Goal: Information Seeking & Learning: Learn about a topic

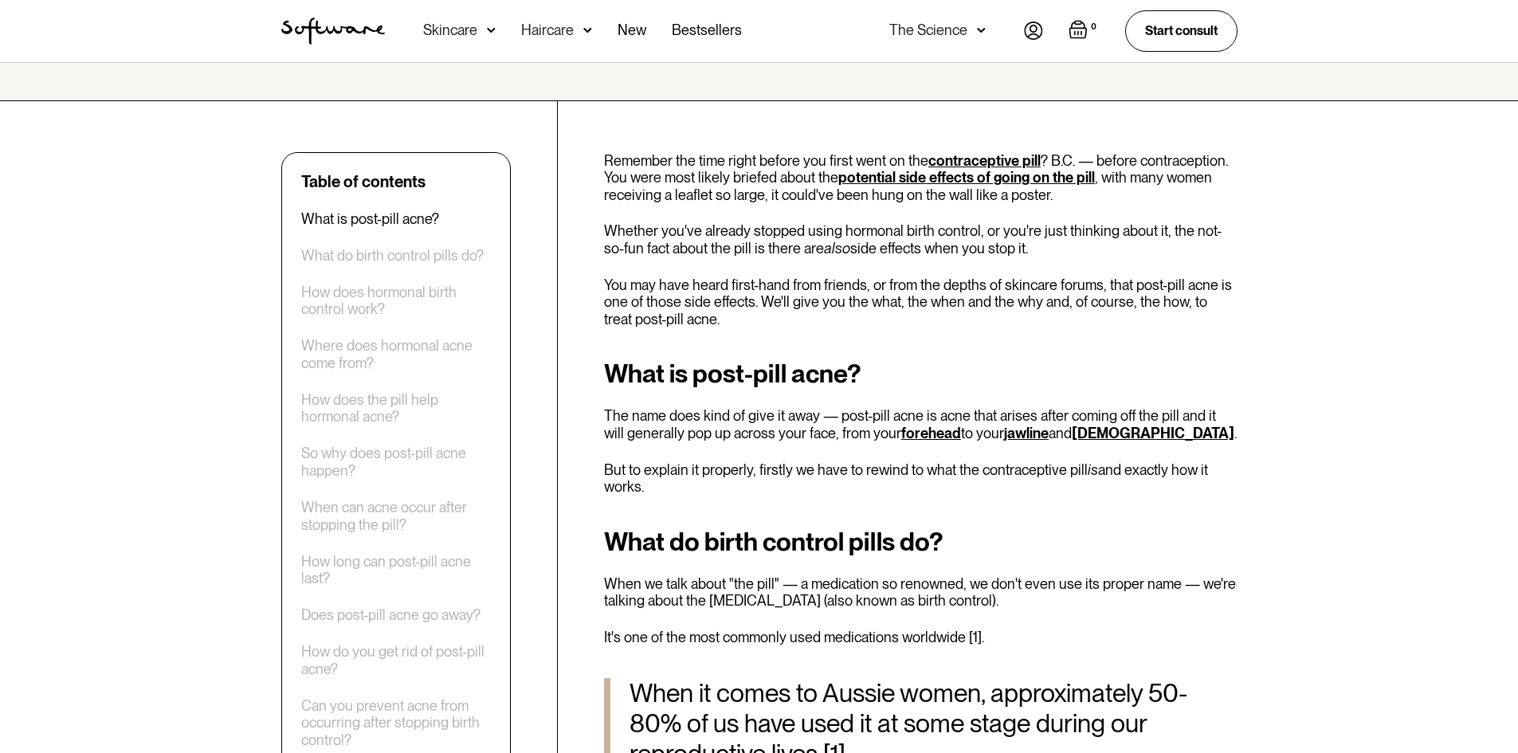
scroll to position [558, 0]
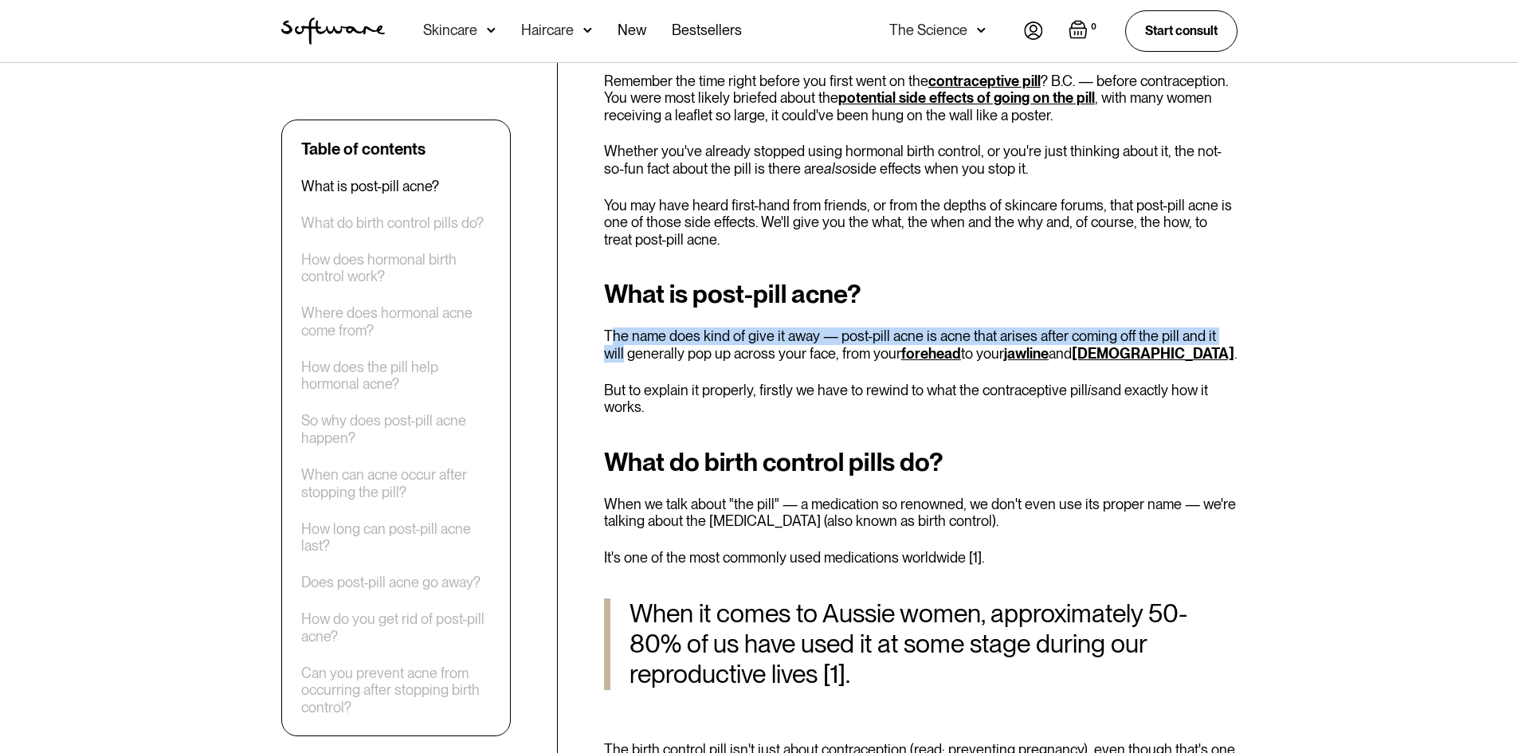
drag, startPoint x: 612, startPoint y: 338, endPoint x: 1234, endPoint y: 326, distance: 622.3
click at [1234, 326] on div "What is post-pill acne? The name does kind of give it away — post-pill acne is …" at bounding box center [920, 347] width 633 height 135
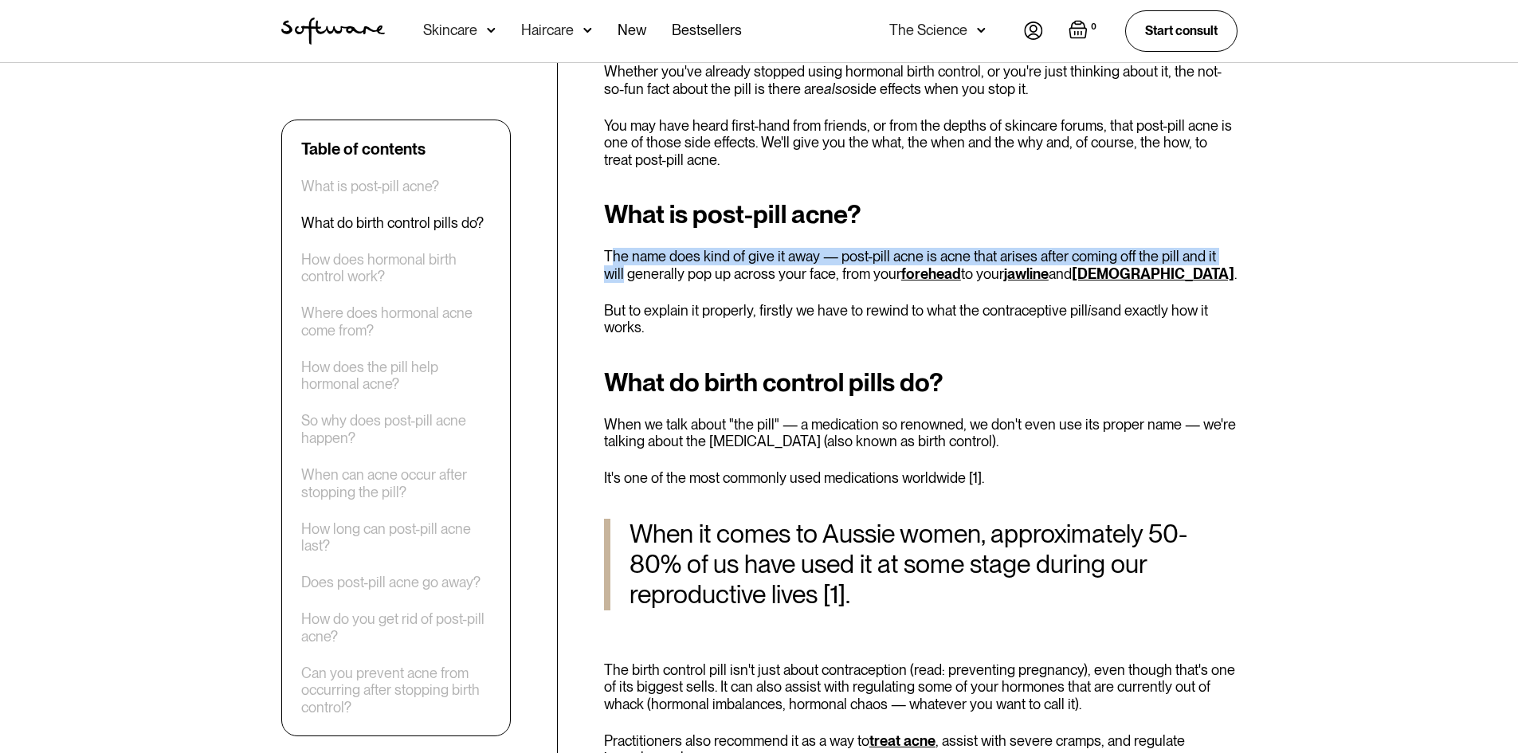
scroll to position [717, 0]
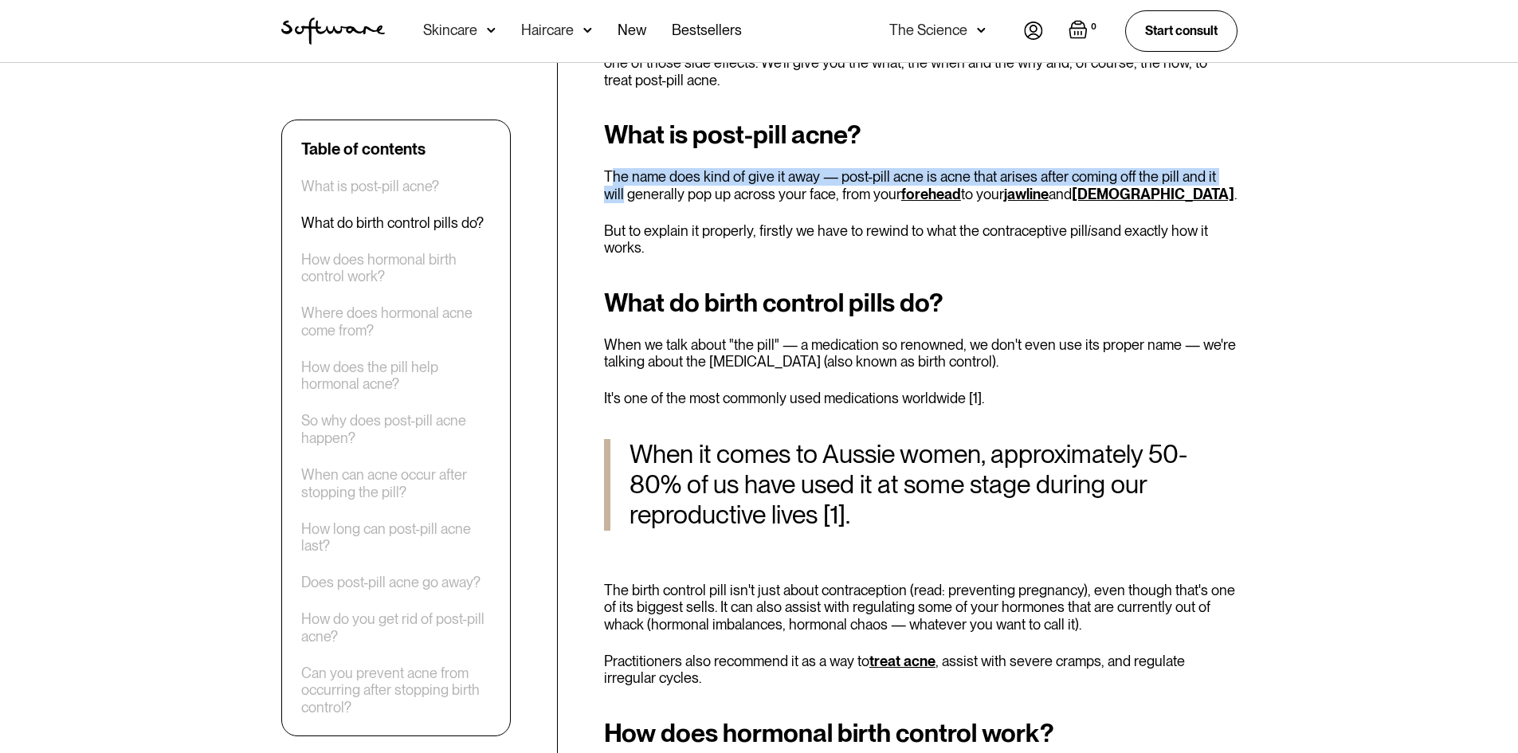
drag, startPoint x: 805, startPoint y: 345, endPoint x: 1039, endPoint y: 364, distance: 234.2
click at [1039, 364] on p "When we talk about "the pill" — a medication so renowned, we don't even use its…" at bounding box center [920, 353] width 633 height 34
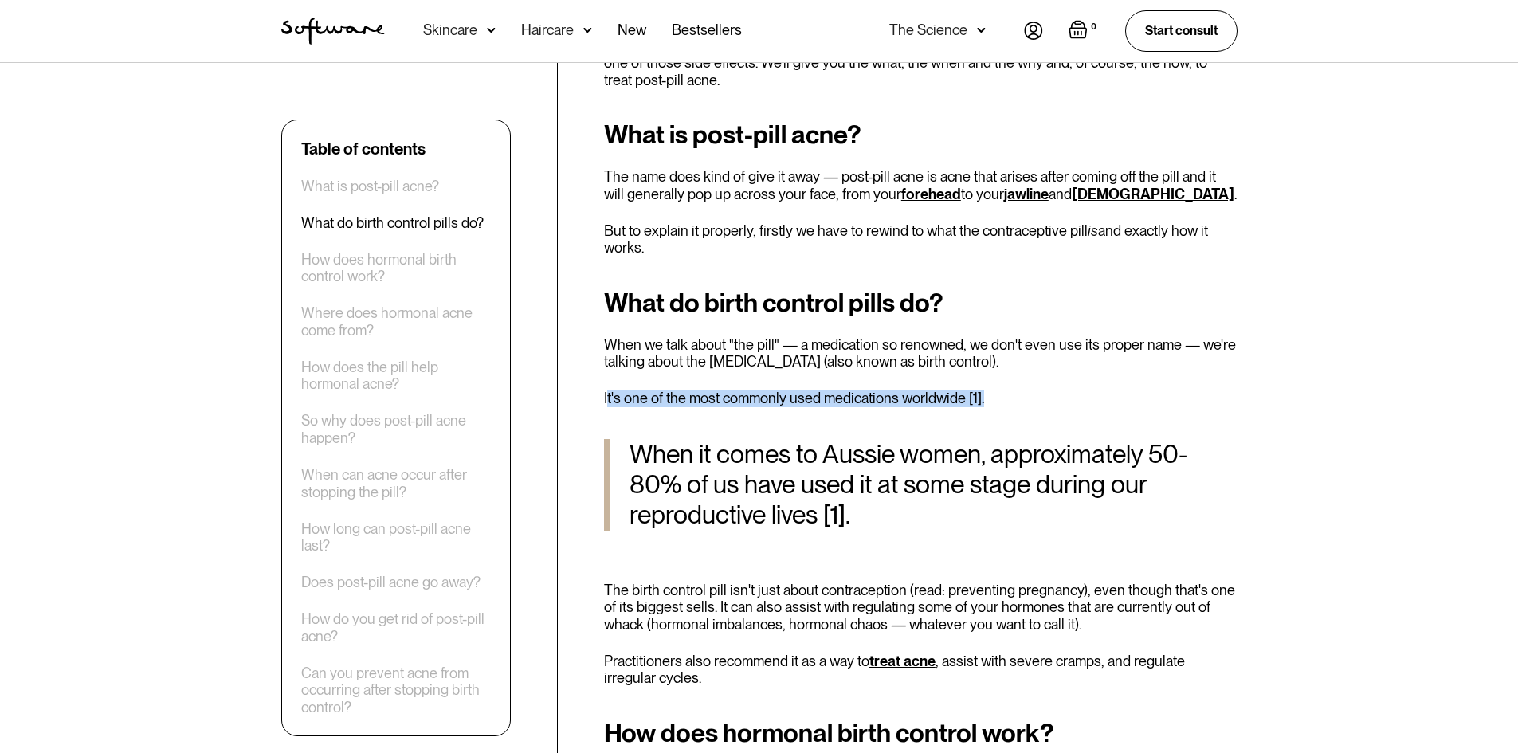
drag, startPoint x: 607, startPoint y: 394, endPoint x: 1017, endPoint y: 393, distance: 410.3
click at [1017, 393] on p "It's one of the most commonly used medications worldwide [1]." at bounding box center [920, 399] width 633 height 18
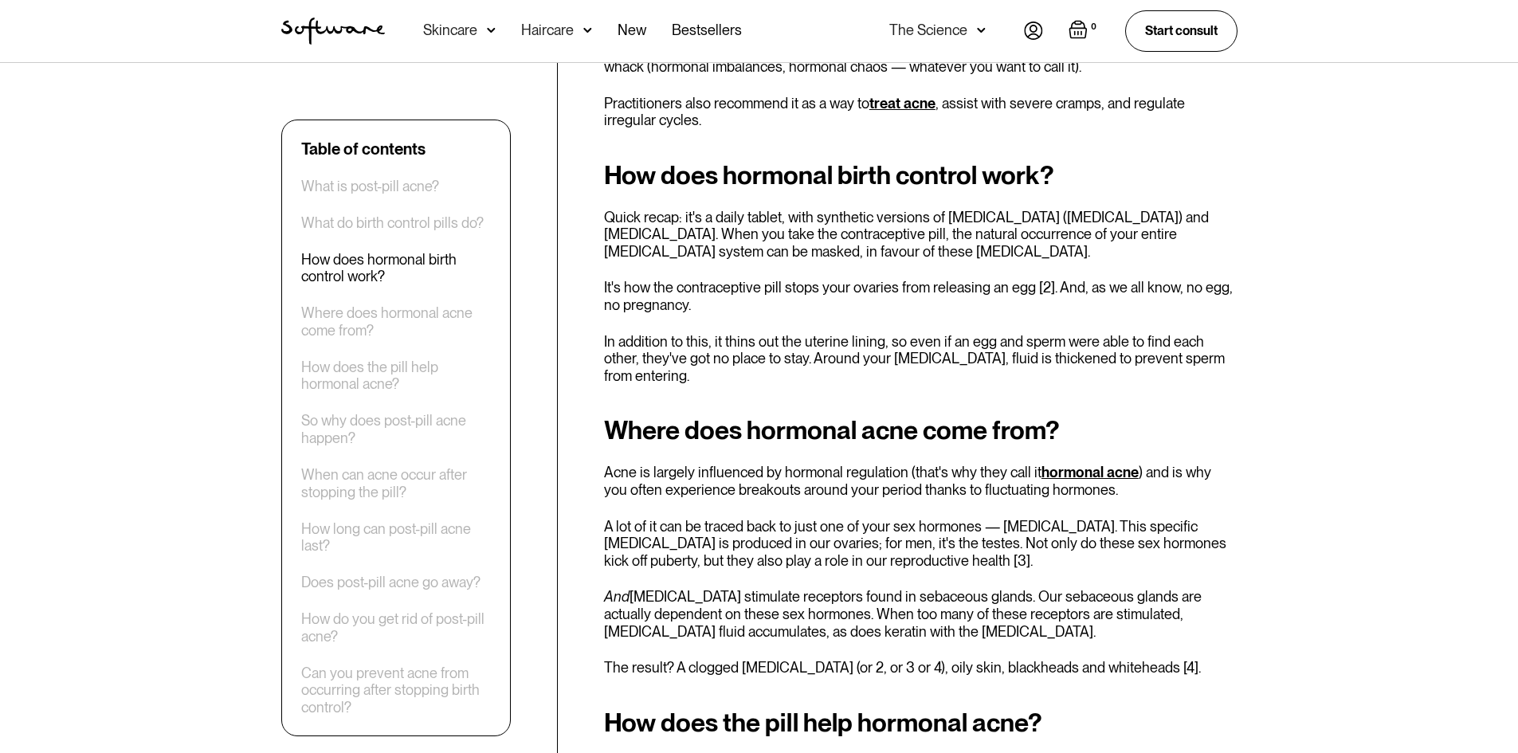
scroll to position [1354, 0]
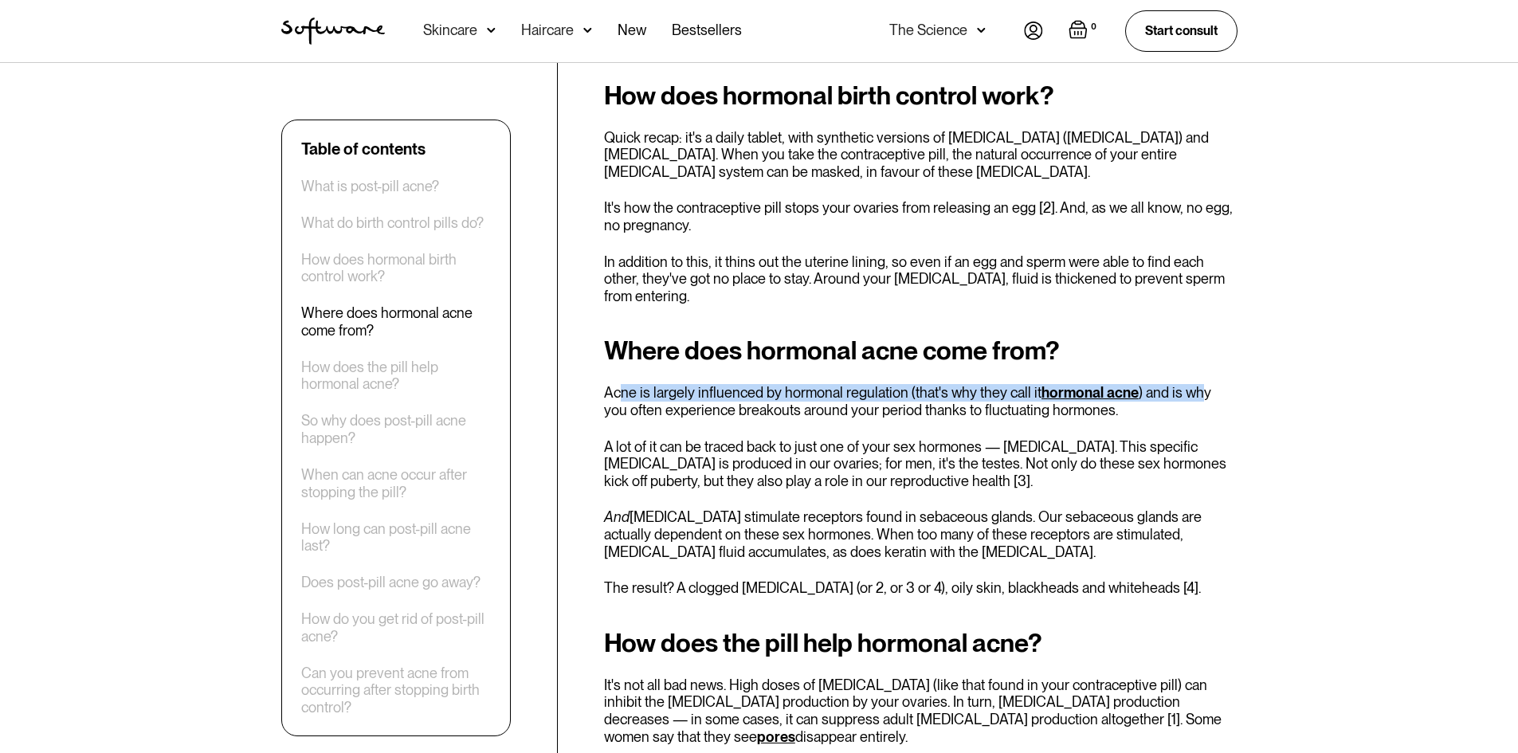
drag, startPoint x: 620, startPoint y: 375, endPoint x: 1194, endPoint y: 380, distance: 574.4
click at [1194, 384] on p "Acne is largely influenced by hormonal regulation (that's why they call it horm…" at bounding box center [920, 401] width 633 height 34
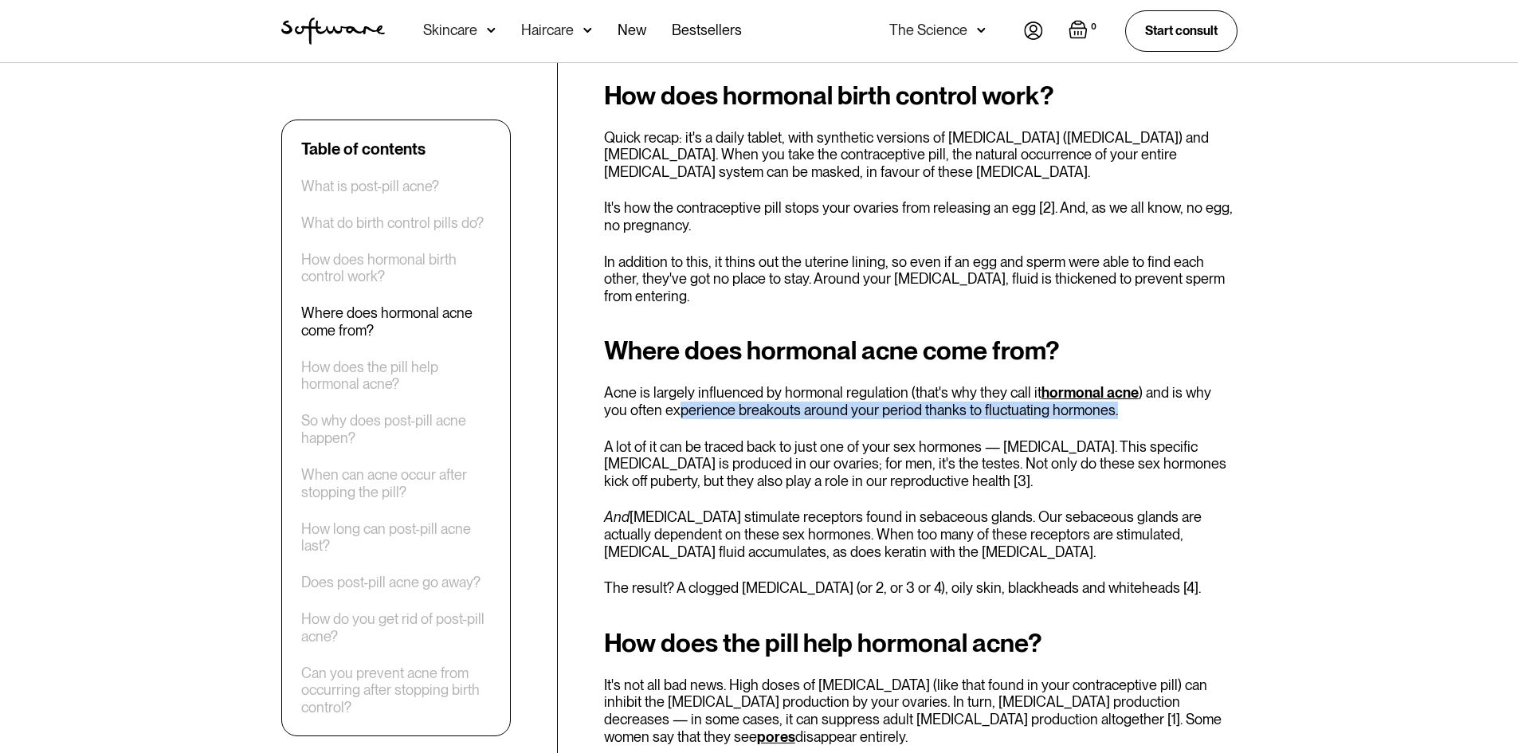
drag, startPoint x: 649, startPoint y: 397, endPoint x: 1093, endPoint y: 397, distance: 443.8
click at [1093, 397] on p "Acne is largely influenced by hormonal regulation (that's why they call it horm…" at bounding box center [920, 401] width 633 height 34
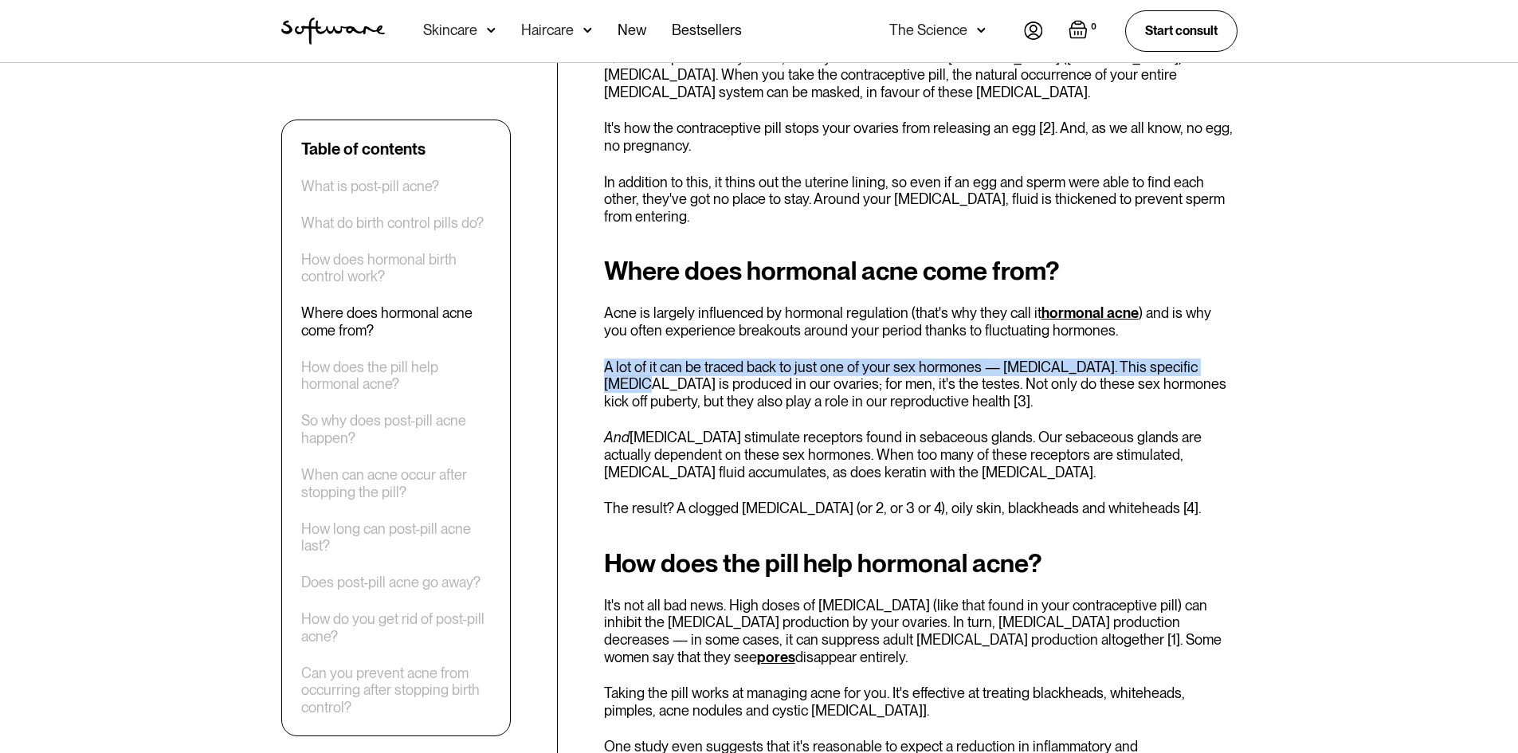
drag, startPoint x: 605, startPoint y: 348, endPoint x: 1260, endPoint y: 353, distance: 655.7
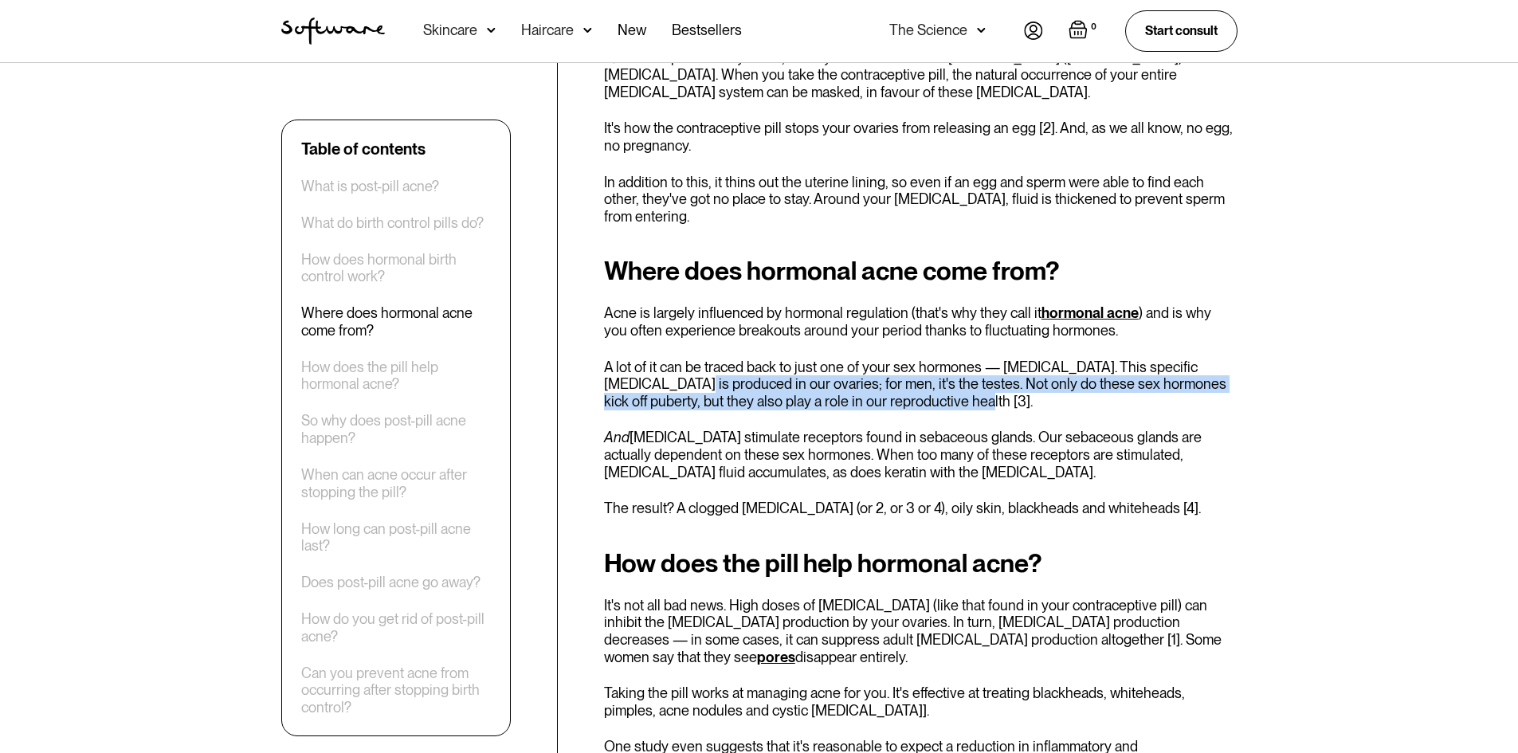
drag, startPoint x: 678, startPoint y: 374, endPoint x: 1059, endPoint y: 378, distance: 380.8
click at [1059, 378] on p "A lot of it can be traced back to just one of your sex hormones — [MEDICAL_DATA…" at bounding box center [920, 385] width 633 height 52
click at [1045, 379] on p "A lot of it can be traced back to just one of your sex hormones — [MEDICAL_DATA…" at bounding box center [920, 385] width 633 height 52
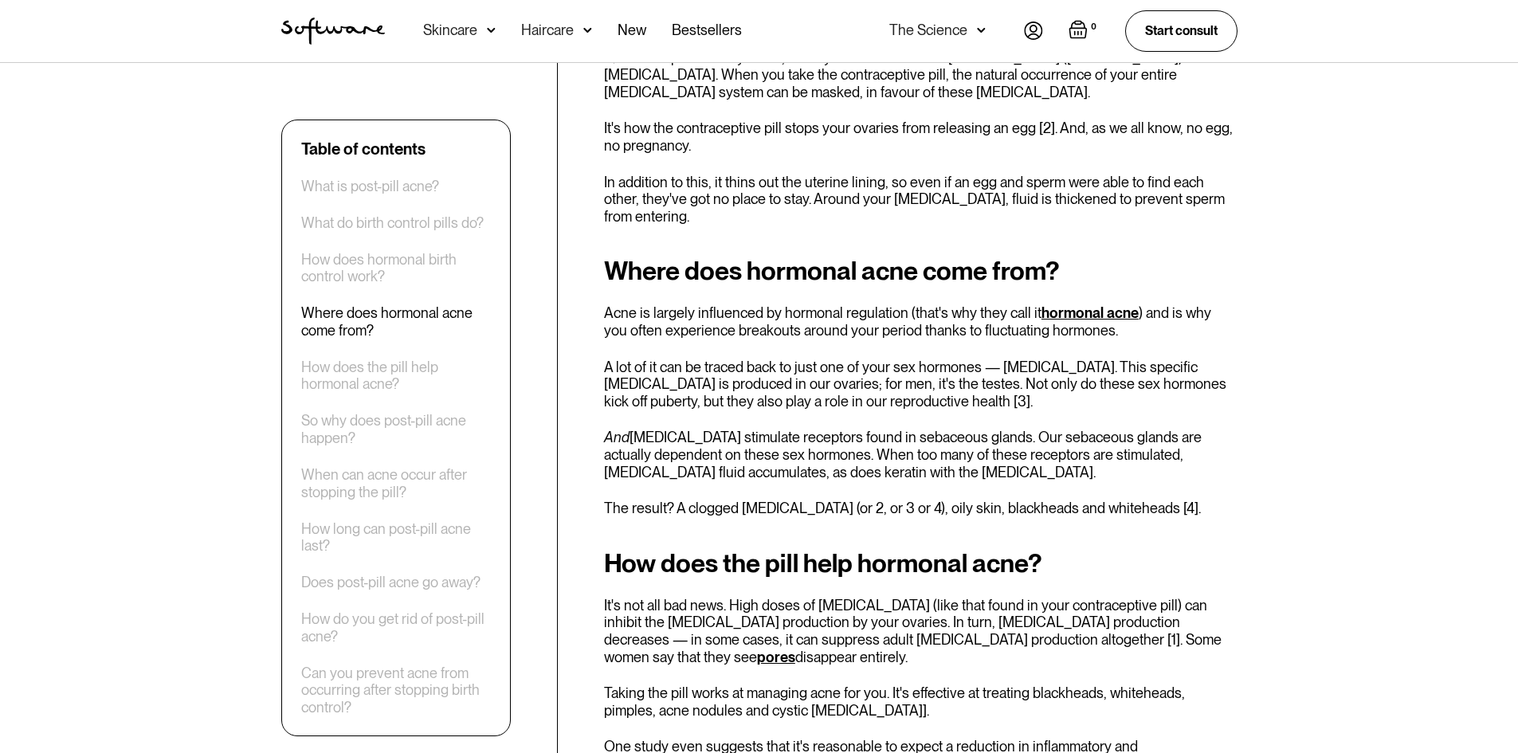
scroll to position [1514, 0]
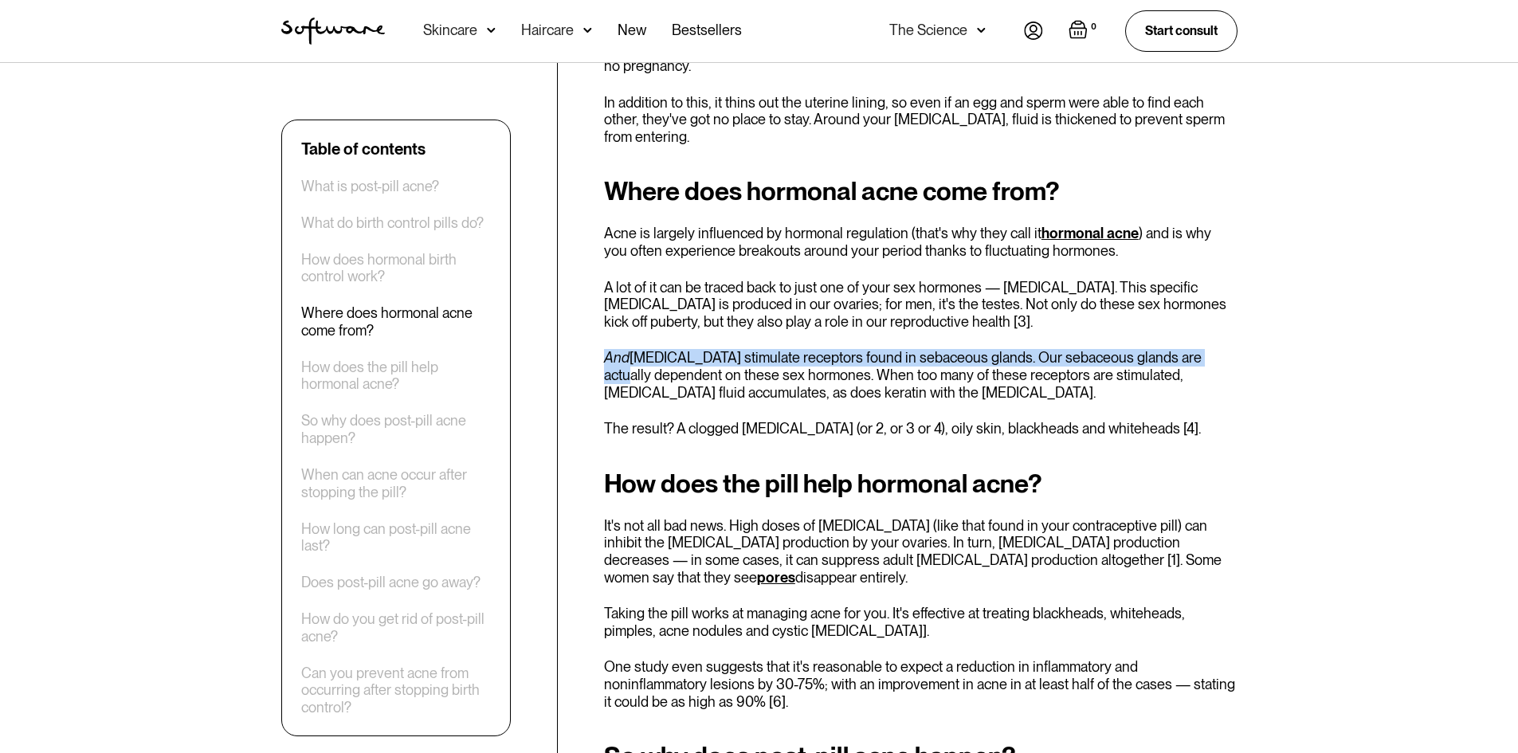
drag, startPoint x: 605, startPoint y: 345, endPoint x: 1216, endPoint y: 336, distance: 610.3
click at [1216, 349] on p "And [MEDICAL_DATA] stimulate receptors found in sebaceous glands. Our sebaceous…" at bounding box center [920, 375] width 633 height 52
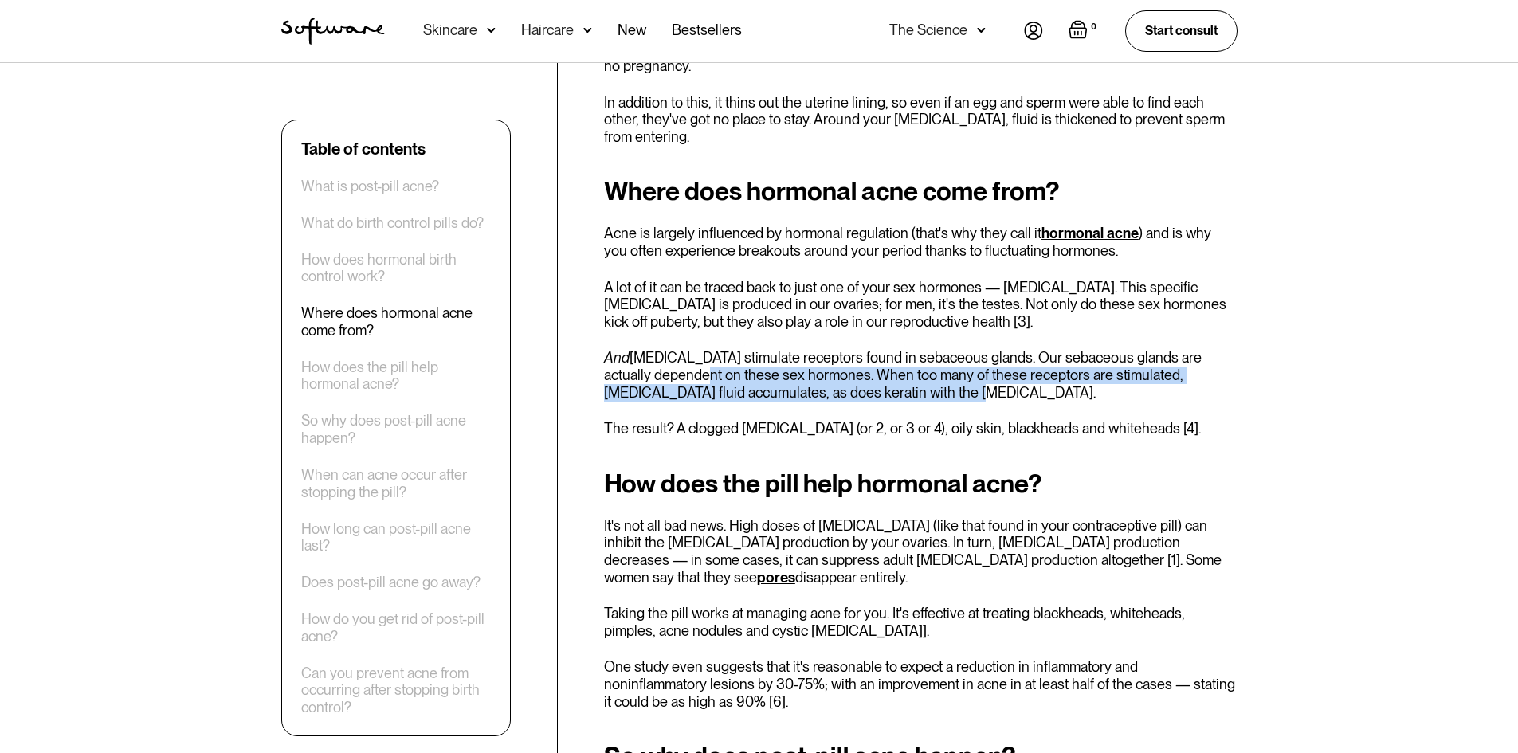
drag, startPoint x: 681, startPoint y: 361, endPoint x: 923, endPoint y: 366, distance: 241.5
click at [923, 366] on p "And [MEDICAL_DATA] stimulate receptors found in sebaceous glands. Our sebaceous…" at bounding box center [920, 375] width 633 height 52
click at [925, 370] on p "And [MEDICAL_DATA] stimulate receptors found in sebaceous glands. Our sebaceous…" at bounding box center [920, 375] width 633 height 52
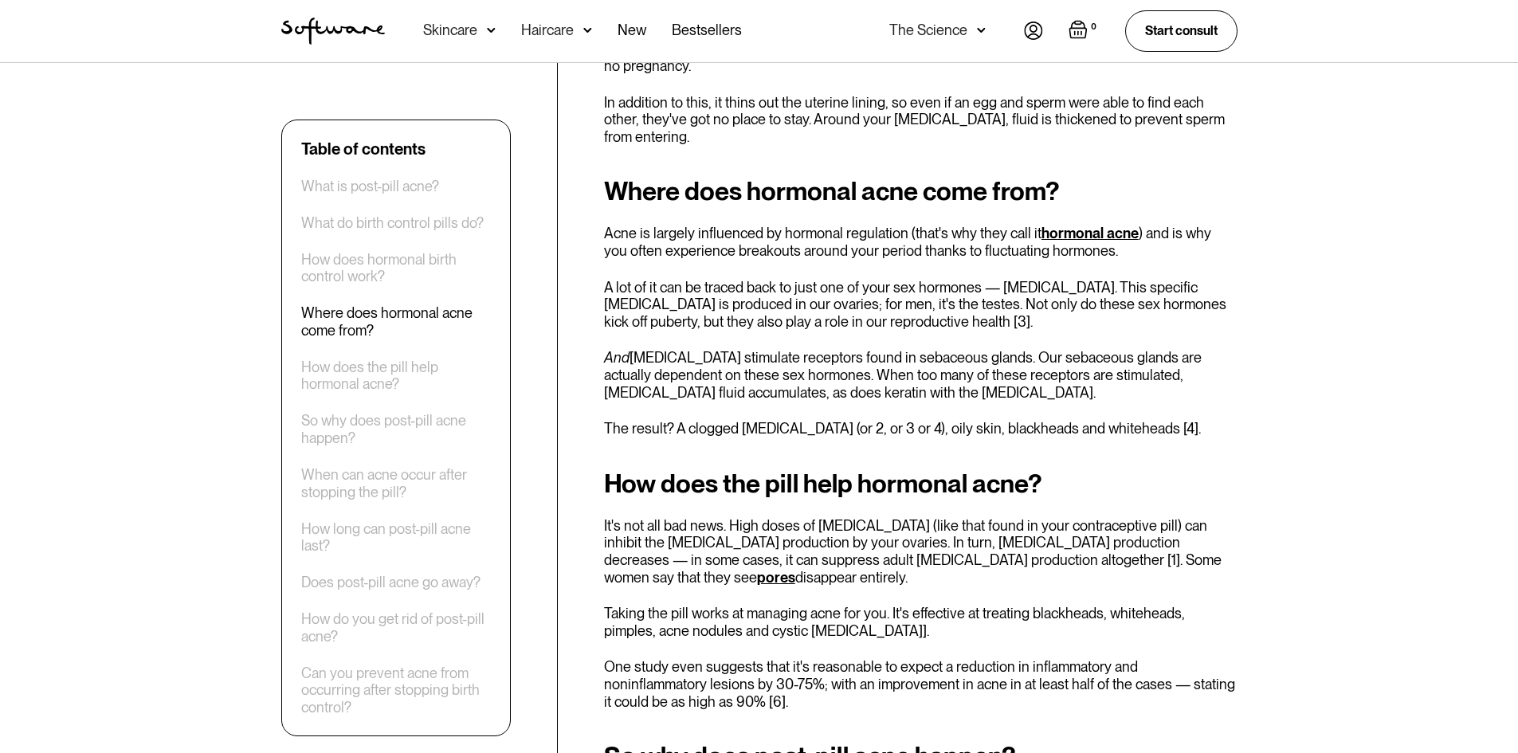
click at [898, 420] on p "The result? A clogged [MEDICAL_DATA] (or 2, or 3 or 4), oily skin, blackheads a…" at bounding box center [920, 429] width 633 height 18
drag, startPoint x: 633, startPoint y: 412, endPoint x: 791, endPoint y: 412, distance: 158.5
click at [791, 420] on p "The result? A clogged [MEDICAL_DATA] (or 2, or 3 or 4), oily skin, blackheads a…" at bounding box center [920, 429] width 633 height 18
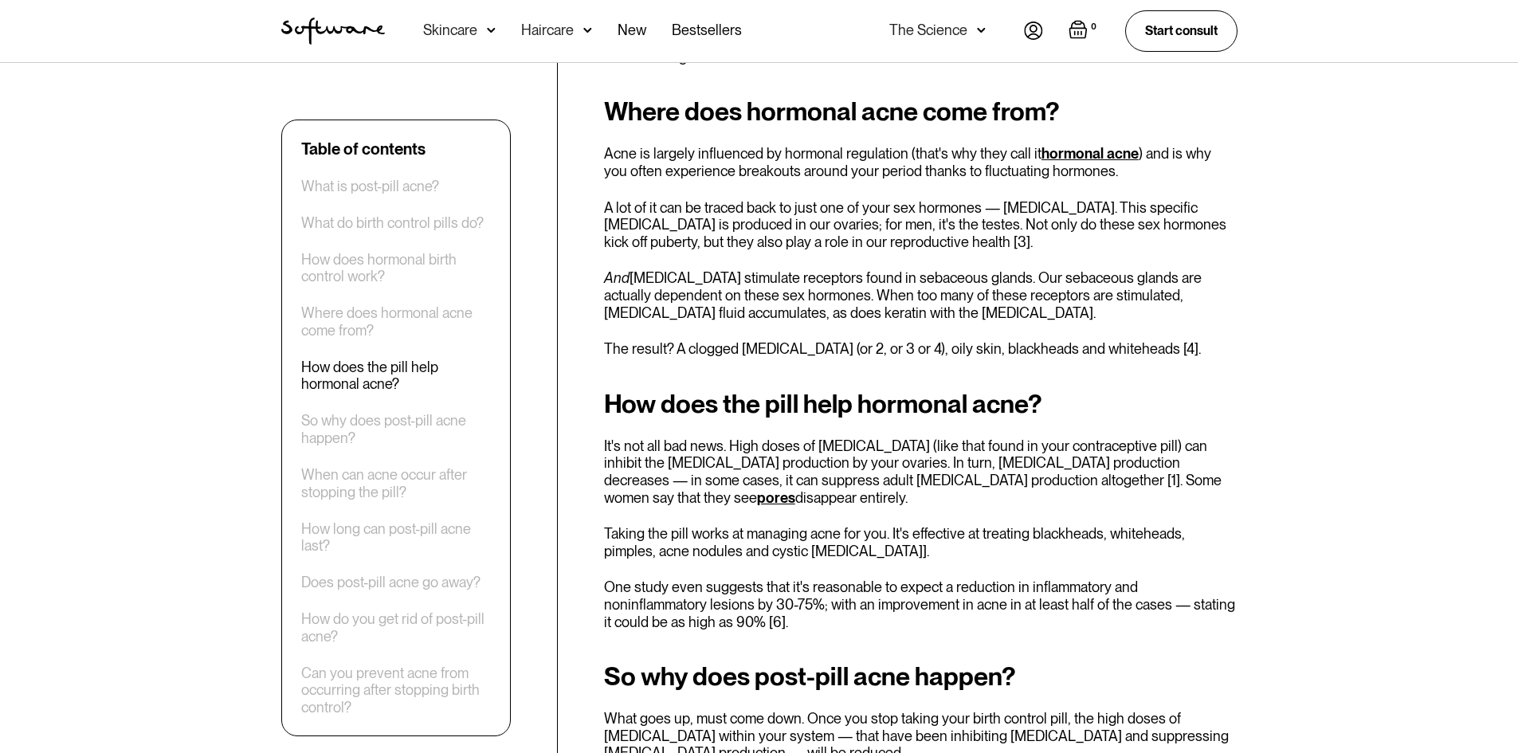
scroll to position [1673, 0]
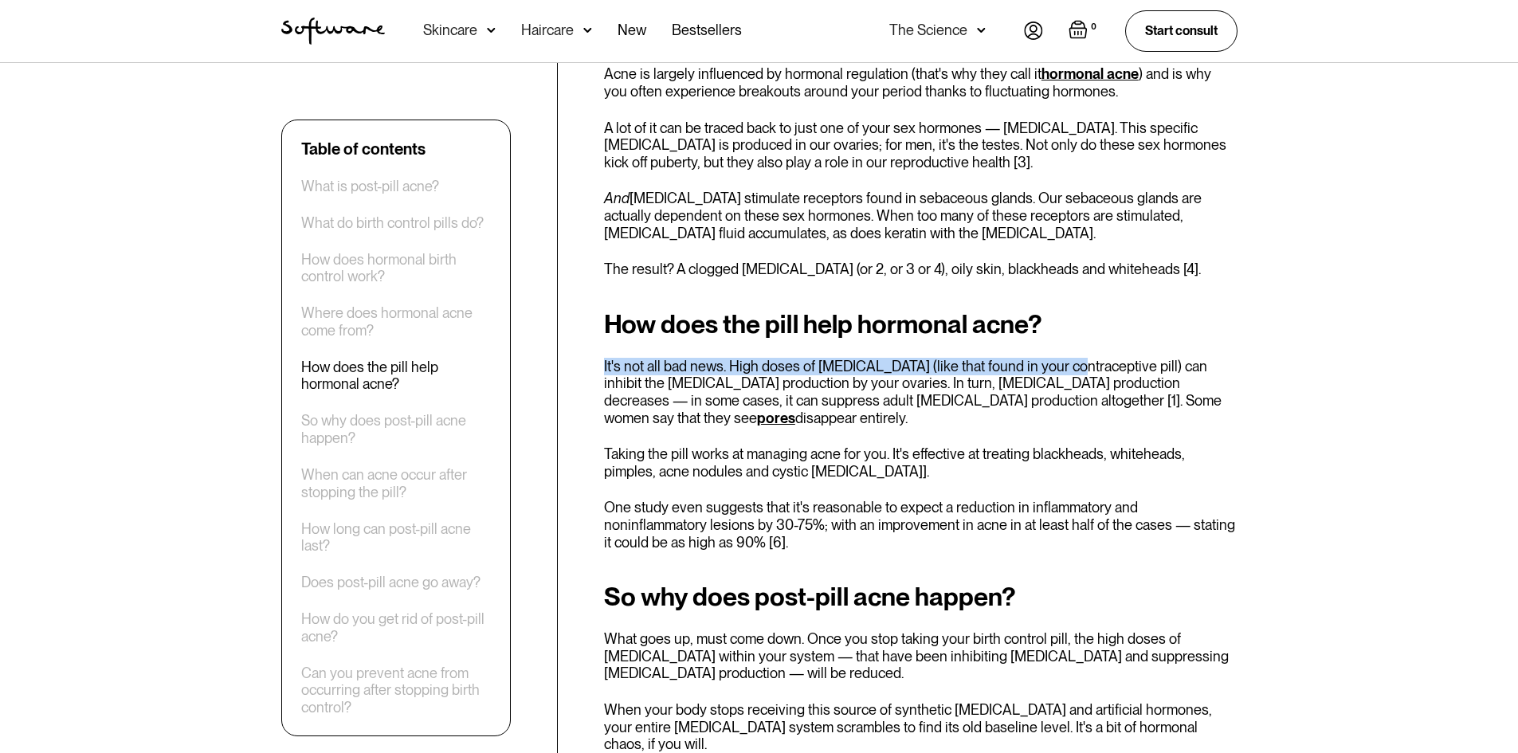
drag, startPoint x: 598, startPoint y: 349, endPoint x: 1060, endPoint y: 348, distance: 461.3
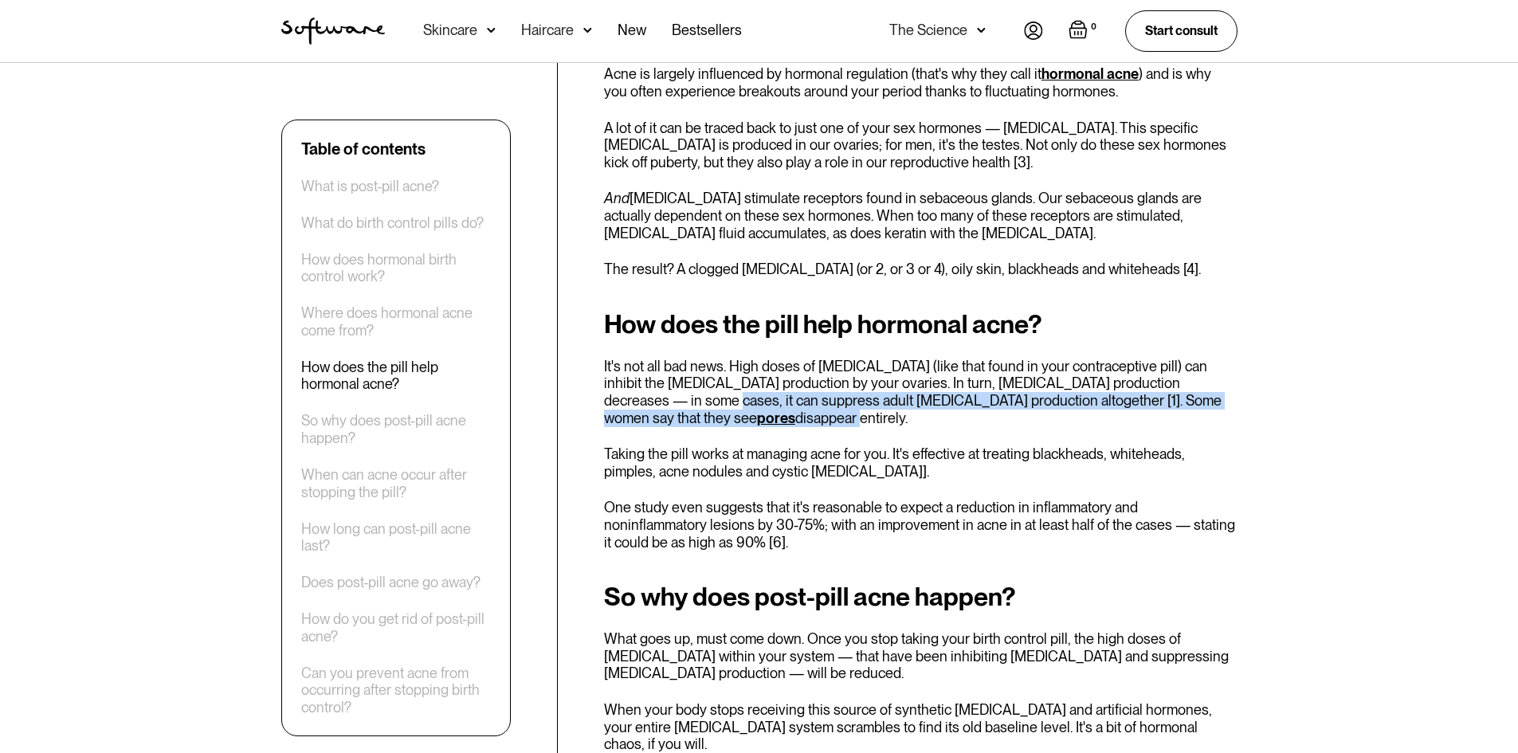
drag, startPoint x: 649, startPoint y: 385, endPoint x: 1197, endPoint y: 384, distance: 547.3
click at [1197, 384] on p "It's not all bad news. High doses of [MEDICAL_DATA] (like that found in your co…" at bounding box center [920, 392] width 633 height 69
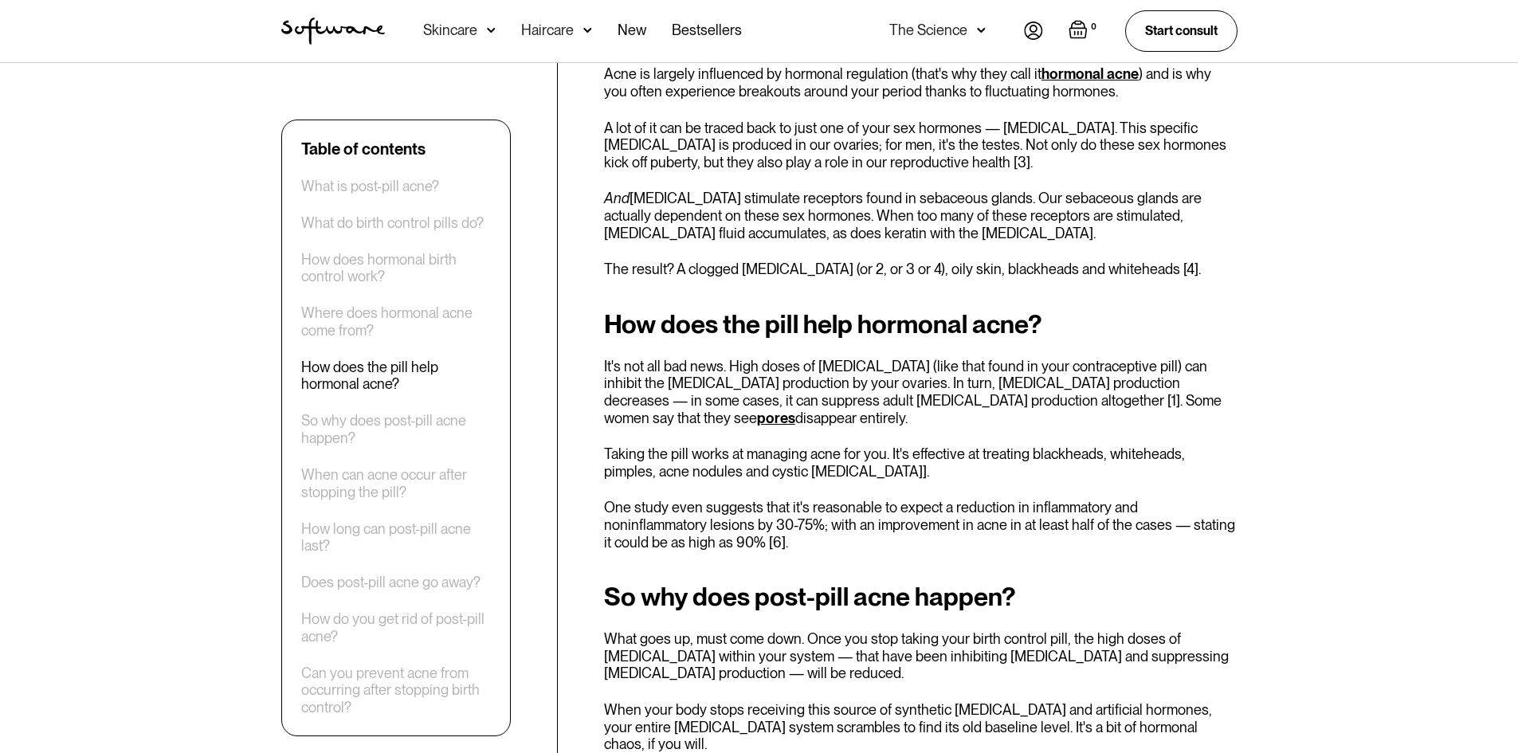
click at [1027, 401] on p "It's not all bad news. High doses of [MEDICAL_DATA] (like that found in your co…" at bounding box center [920, 392] width 633 height 69
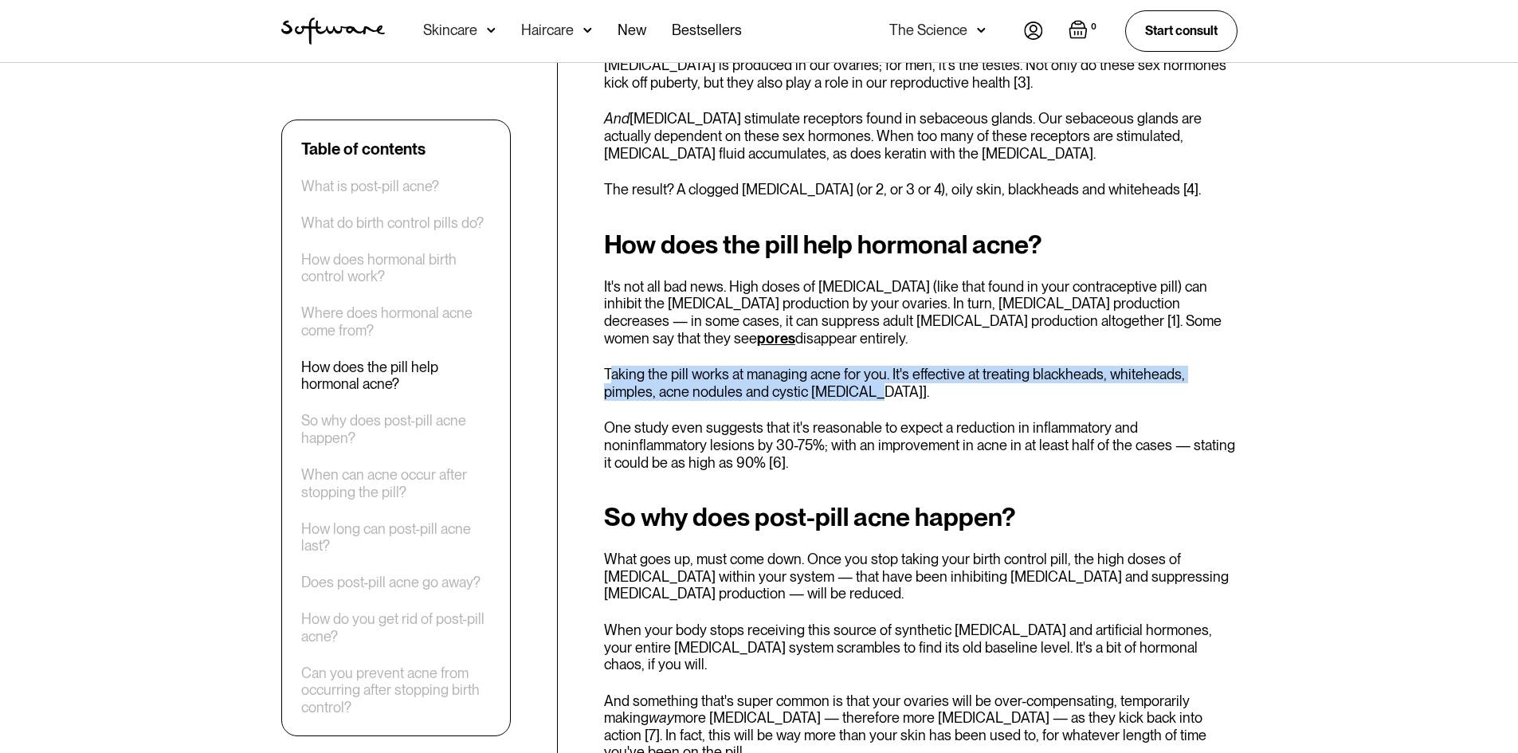
drag, startPoint x: 609, startPoint y: 355, endPoint x: 911, endPoint y: 373, distance: 303.3
click at [911, 373] on p "Taking the pill works at managing acne for you. It's effective at treating blac…" at bounding box center [920, 383] width 633 height 34
click at [913, 378] on p "Taking the pill works at managing acne for you. It's effective at treating blac…" at bounding box center [920, 383] width 633 height 34
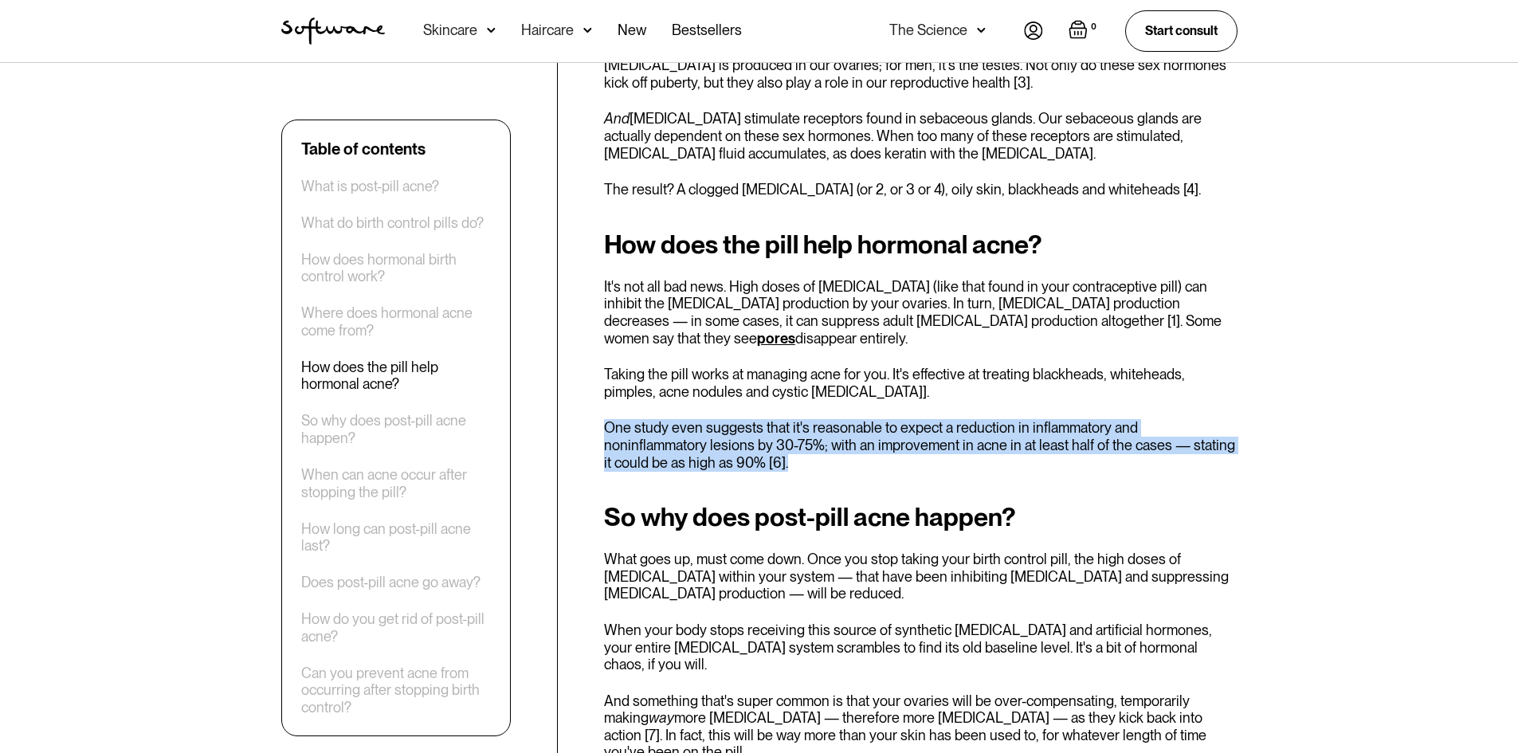
drag, startPoint x: 603, startPoint y: 414, endPoint x: 806, endPoint y: 444, distance: 205.3
click at [806, 444] on p "One study even suggests that it's reasonable to expect a reduction in inflammat…" at bounding box center [920, 445] width 633 height 52
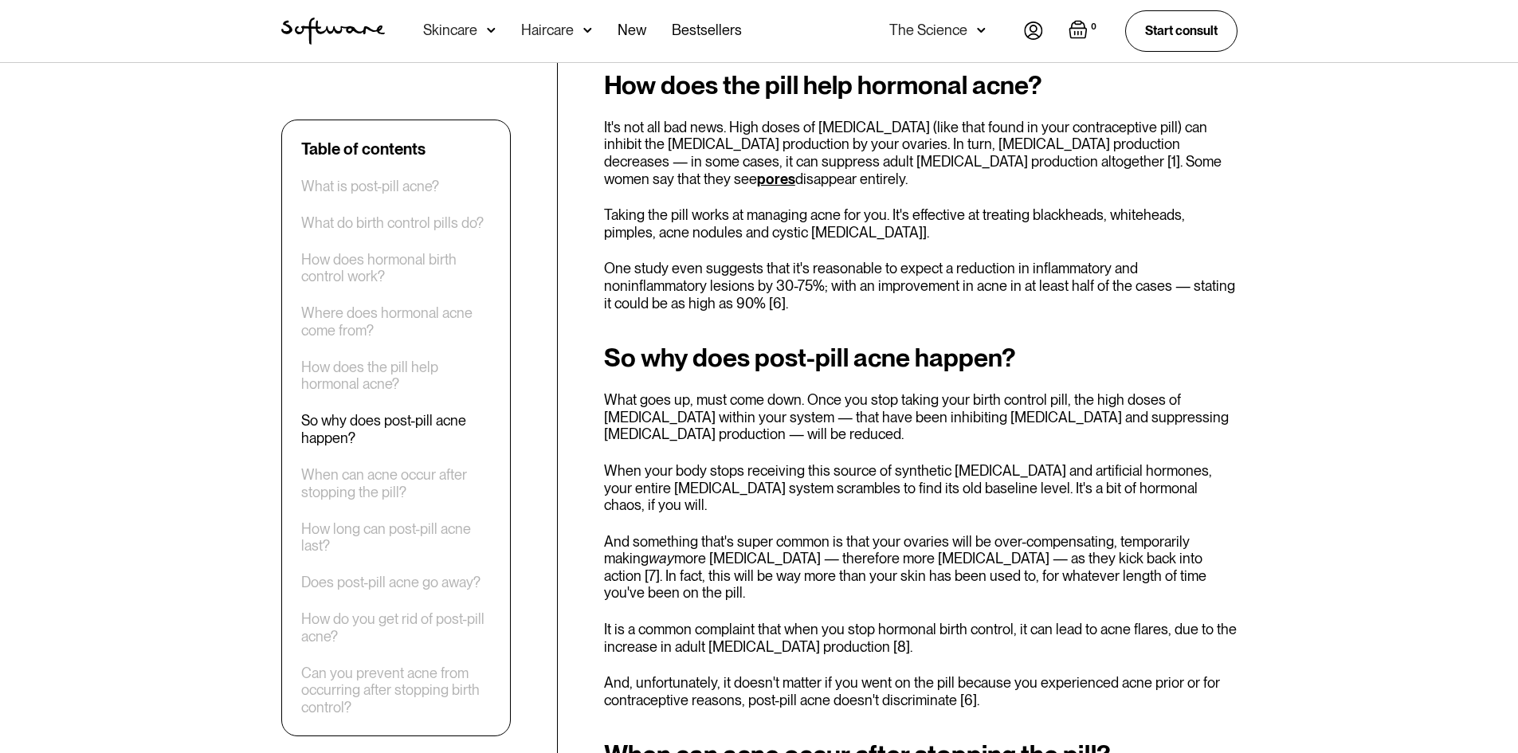
scroll to position [1992, 0]
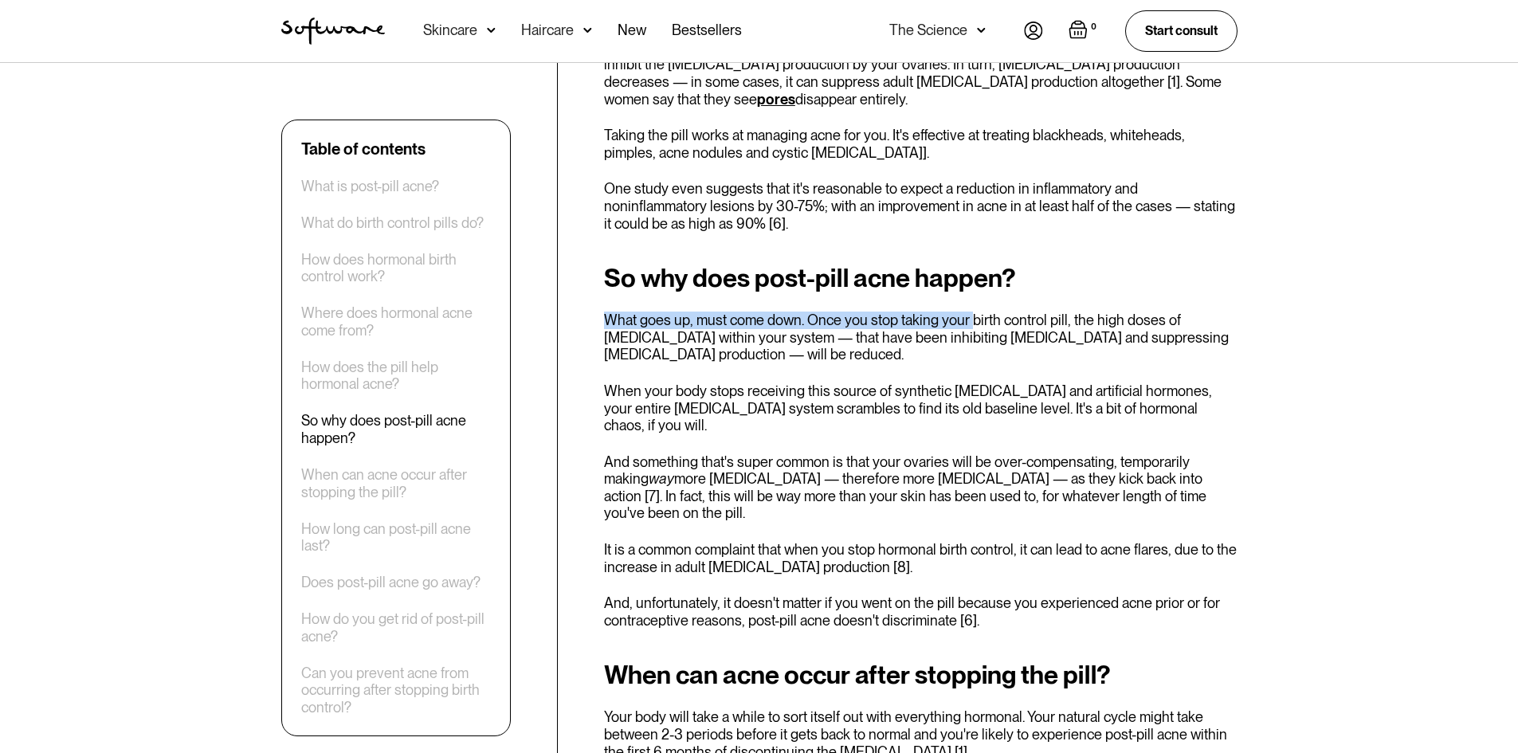
drag, startPoint x: 608, startPoint y: 308, endPoint x: 966, endPoint y: 301, distance: 357.8
click at [966, 312] on p "What goes up, must come down. Once you stop taking your birth control pill, the…" at bounding box center [920, 338] width 633 height 52
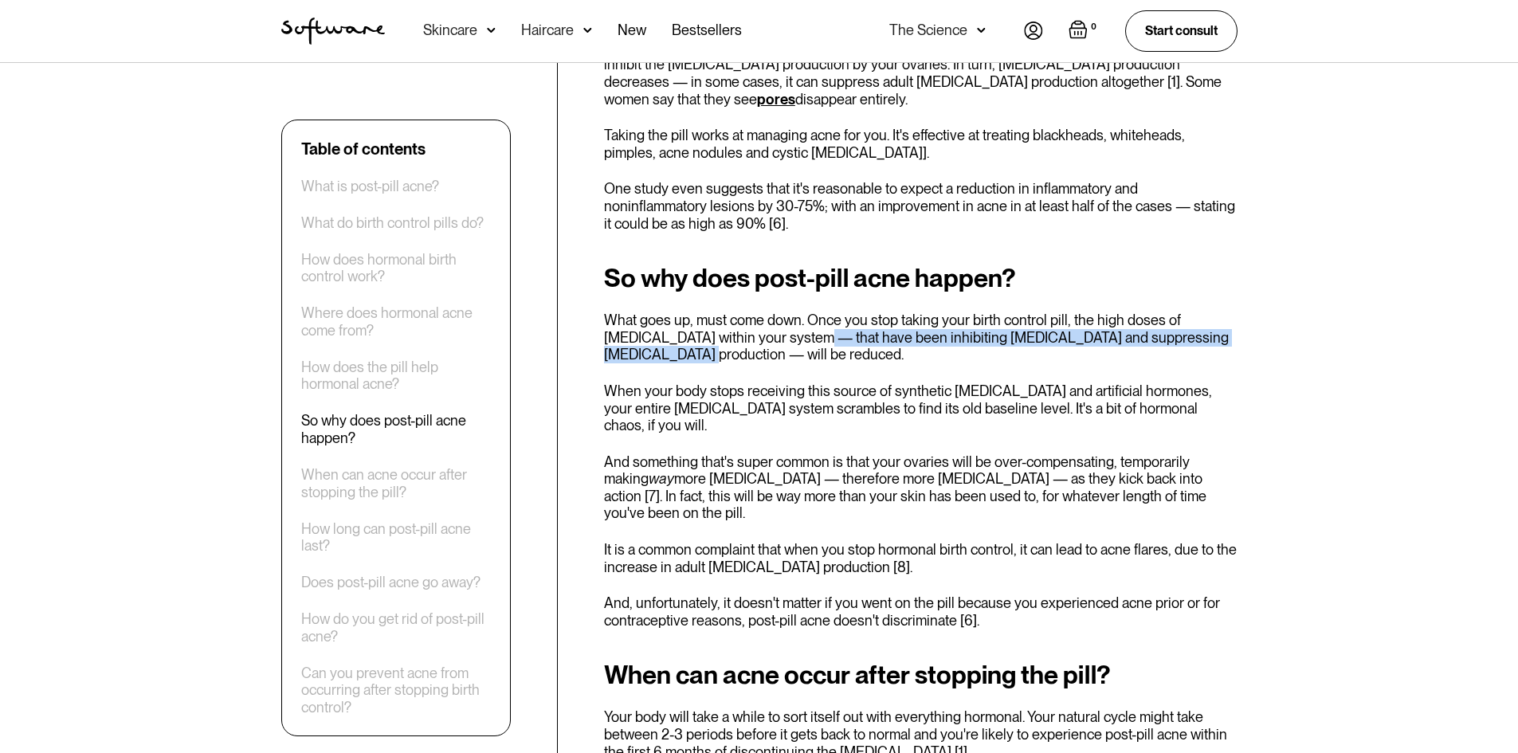
drag, startPoint x: 749, startPoint y: 326, endPoint x: 1246, endPoint y: 317, distance: 497.2
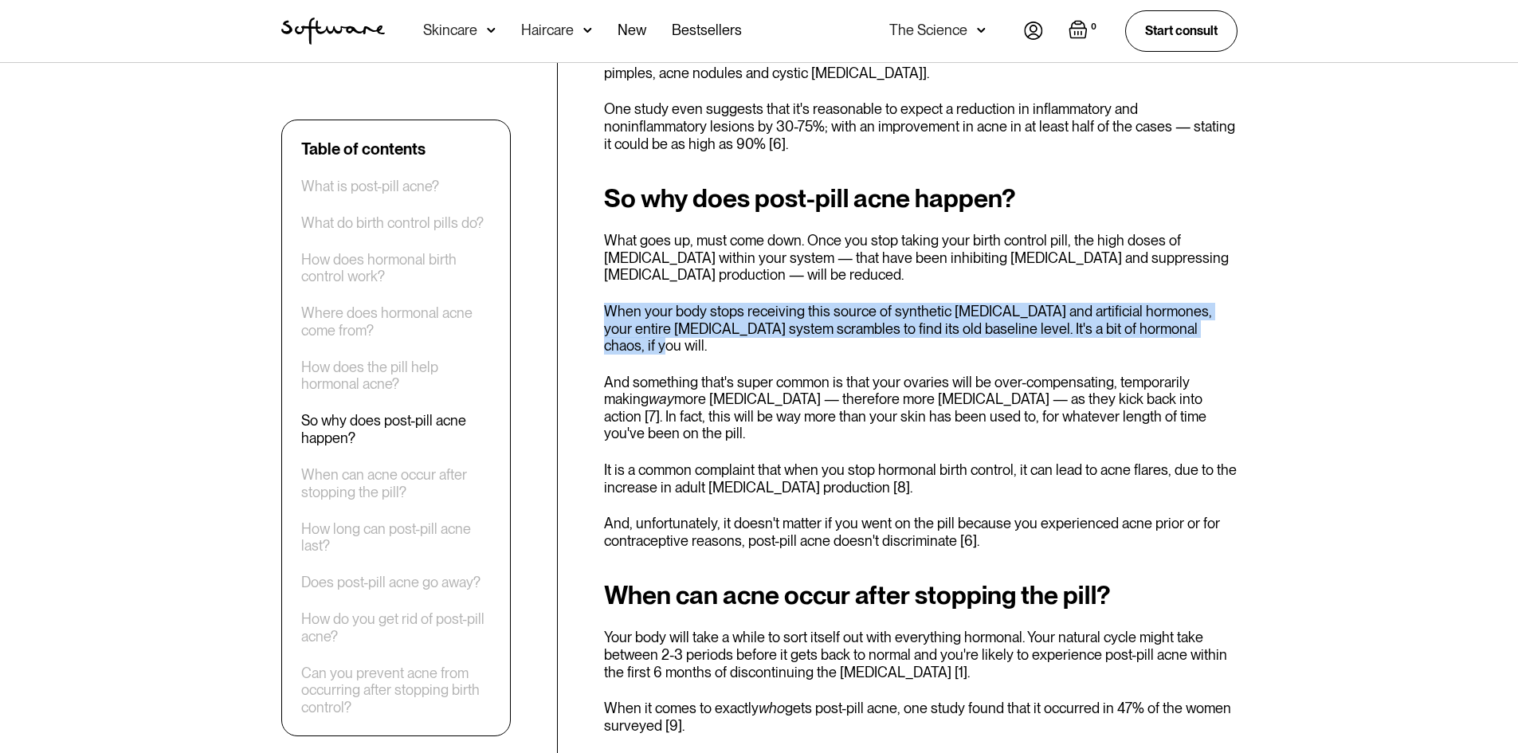
drag, startPoint x: 609, startPoint y: 296, endPoint x: 1241, endPoint y: 311, distance: 631.9
click at [765, 312] on p "When your body stops receiving this source of synthetic [MEDICAL_DATA] and arti…" at bounding box center [920, 329] width 633 height 52
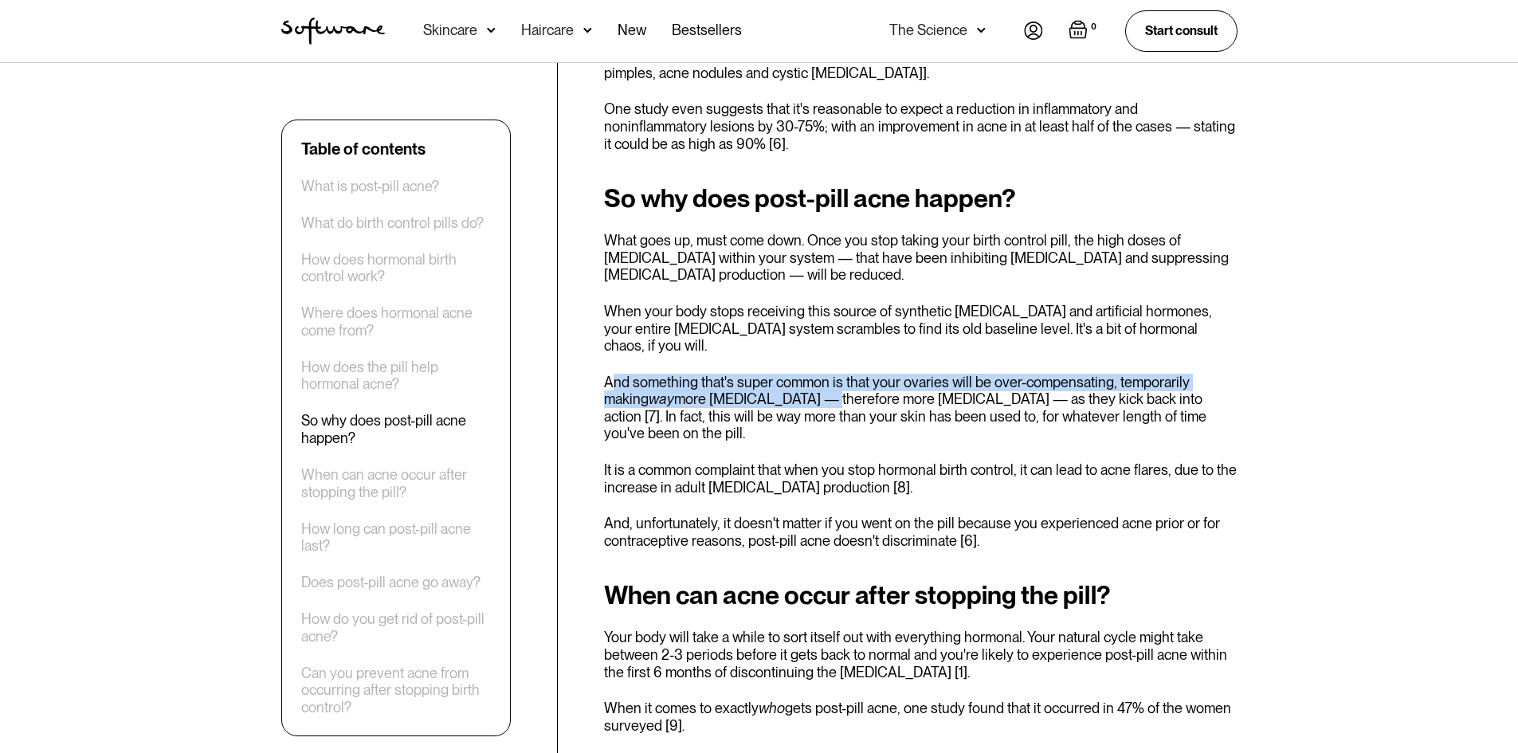
drag, startPoint x: 609, startPoint y: 351, endPoint x: 782, endPoint y: 363, distance: 173.4
click at [782, 374] on p "And something that's super common is that your ovaries will be over-compensatin…" at bounding box center [920, 408] width 633 height 69
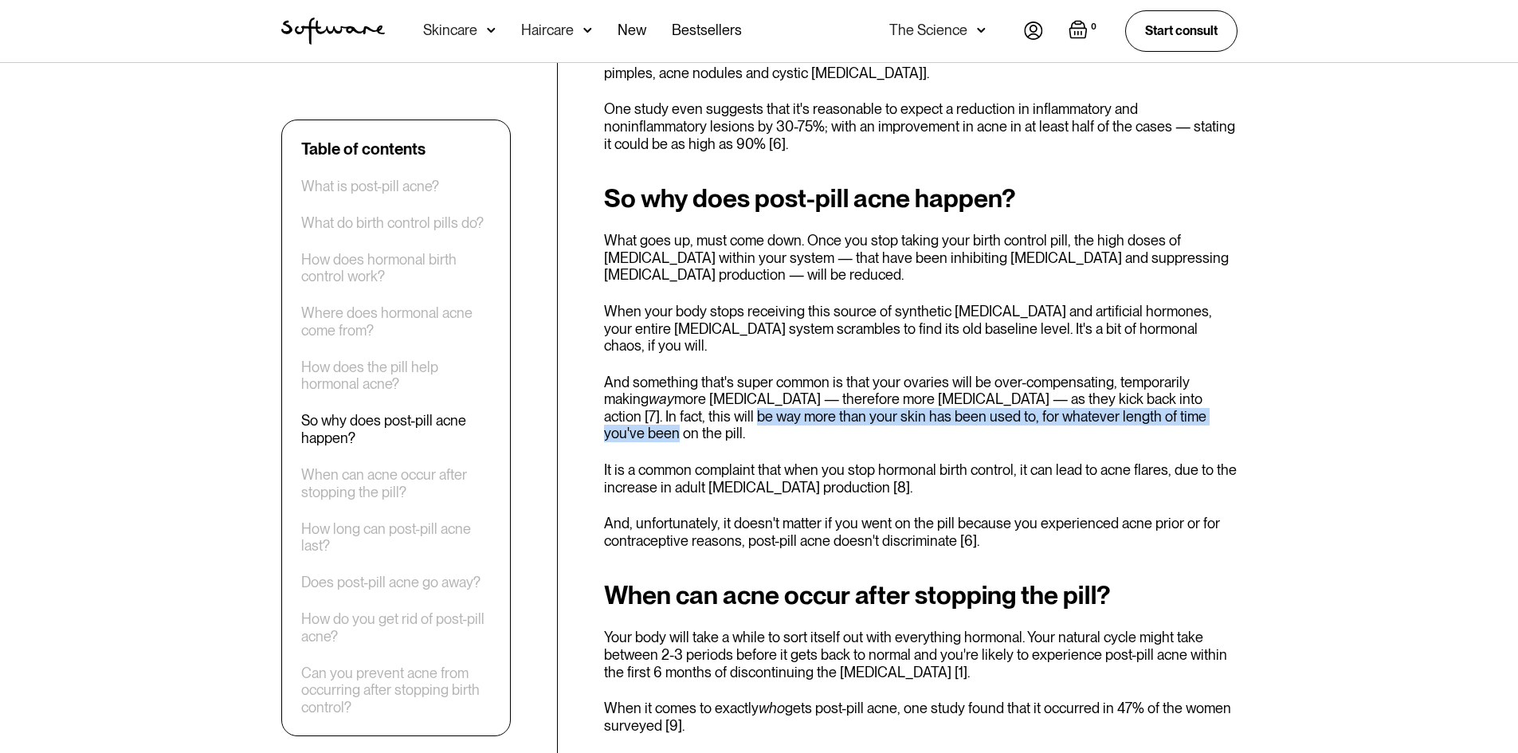
drag, startPoint x: 674, startPoint y: 386, endPoint x: 1223, endPoint y: 382, distance: 548.9
click at [1226, 382] on p "And something that's super common is that your ovaries will be over-compensatin…" at bounding box center [920, 408] width 633 height 69
click at [1221, 382] on p "And something that's super common is that your ovaries will be over-compensatin…" at bounding box center [920, 408] width 633 height 69
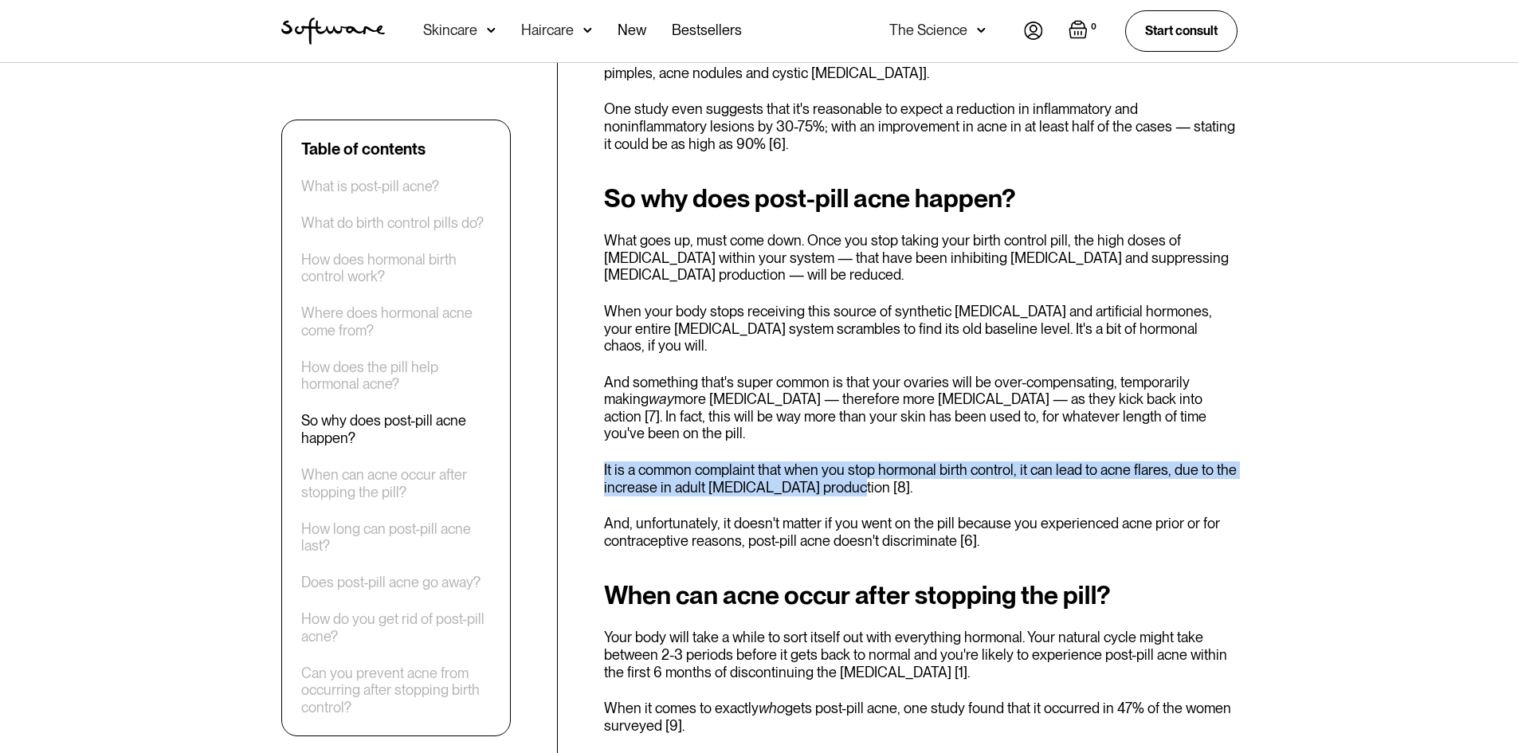
drag, startPoint x: 600, startPoint y: 419, endPoint x: 863, endPoint y: 429, distance: 263.1
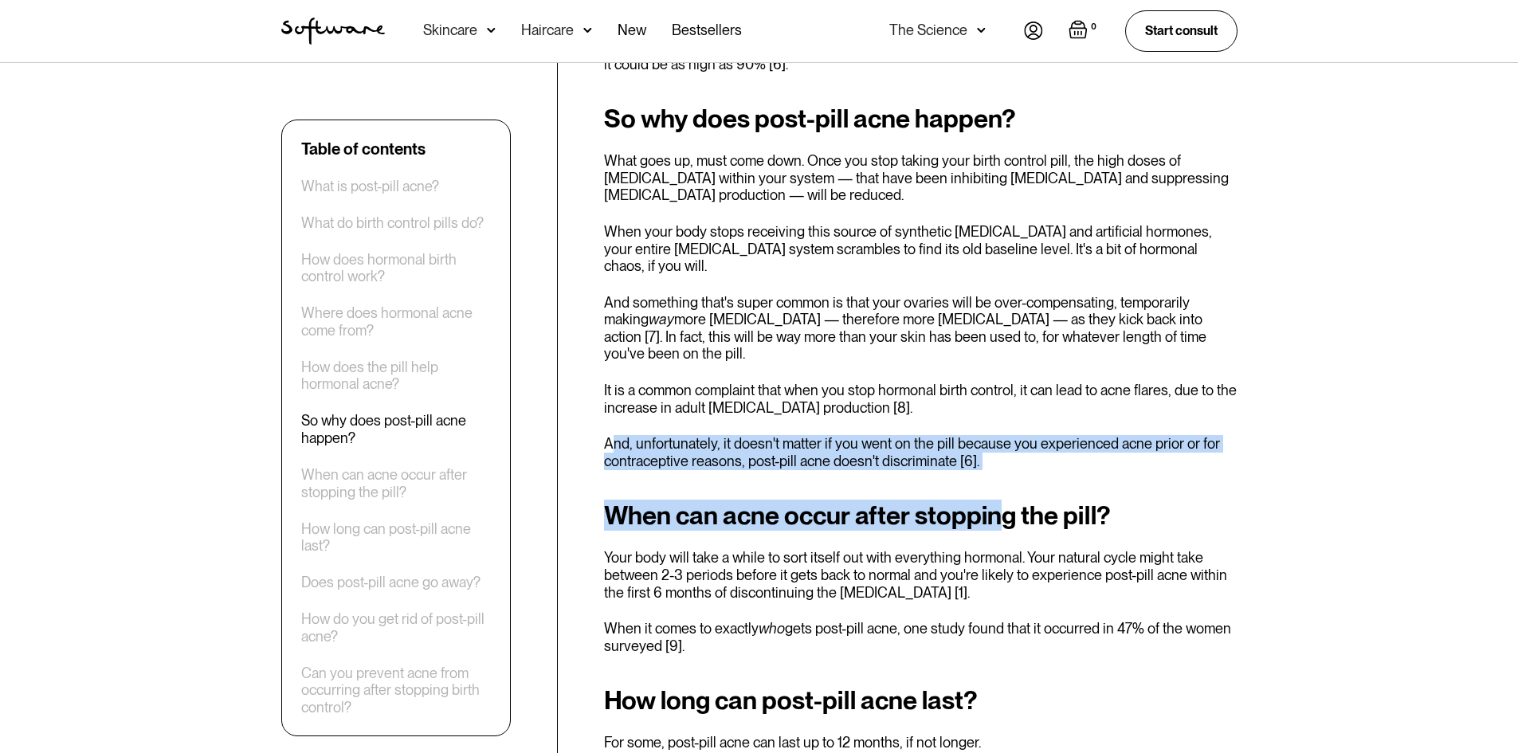
drag, startPoint x: 609, startPoint y: 394, endPoint x: 997, endPoint y: 419, distance: 388.0
click at [997, 419] on div "Remember the time right before you first went on the contraceptive pill ? B.C. …" at bounding box center [920, 680] width 633 height 4403
click at [990, 435] on p "And, unfortunately, it doesn't matter if you went on the pill because you exper…" at bounding box center [920, 452] width 633 height 34
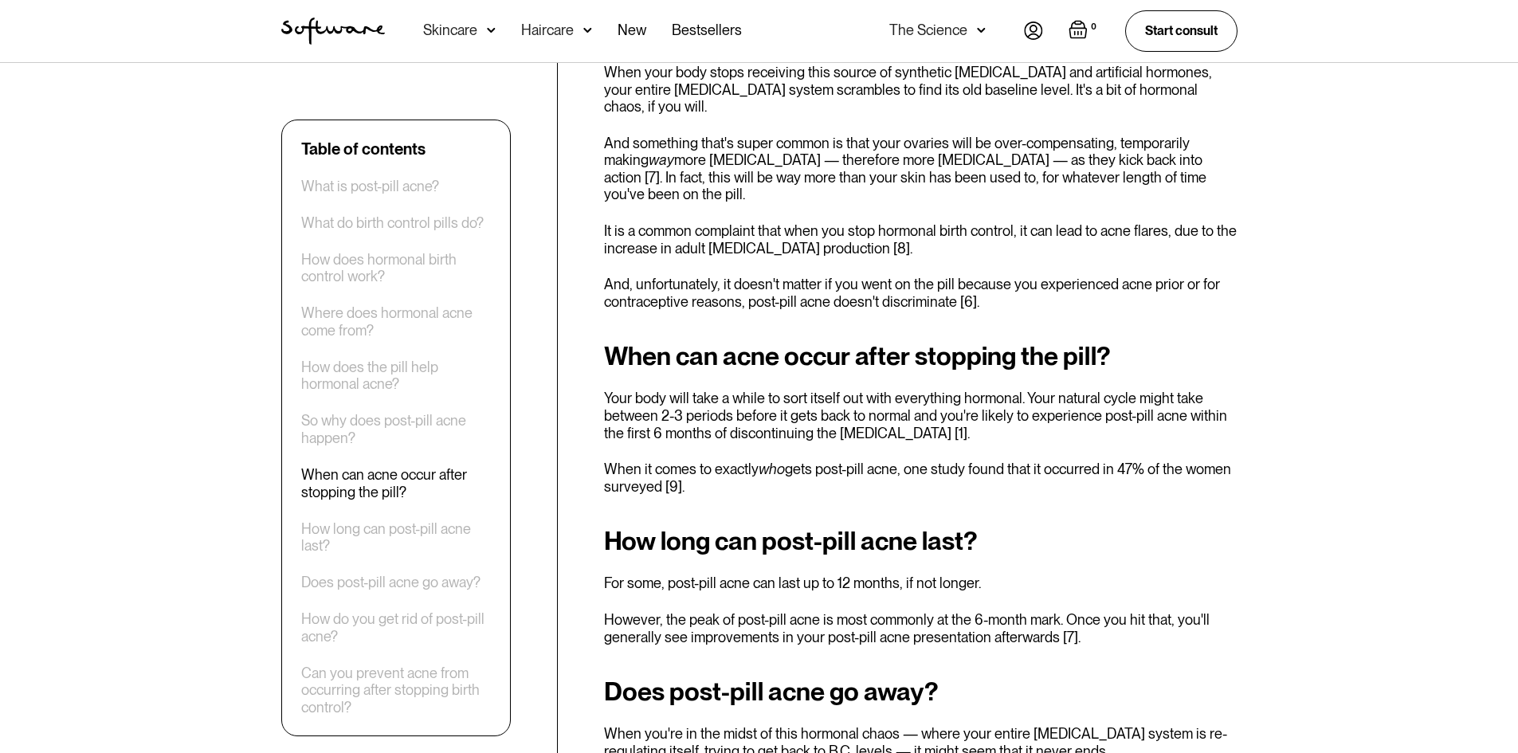
click at [736, 390] on p "Your body will take a while to sort itself out with everything hormonal. Your n…" at bounding box center [920, 416] width 633 height 52
drag, startPoint x: 613, startPoint y: 345, endPoint x: 1127, endPoint y: 384, distance: 516.1
click at [1127, 390] on p "Your body will take a while to sort itself out with everything hormonal. Your n…" at bounding box center [920, 416] width 633 height 52
click at [1123, 390] on p "Your body will take a while to sort itself out with everything hormonal. Your n…" at bounding box center [920, 416] width 633 height 52
drag, startPoint x: 949, startPoint y: 355, endPoint x: 1272, endPoint y: 354, distance: 323.5
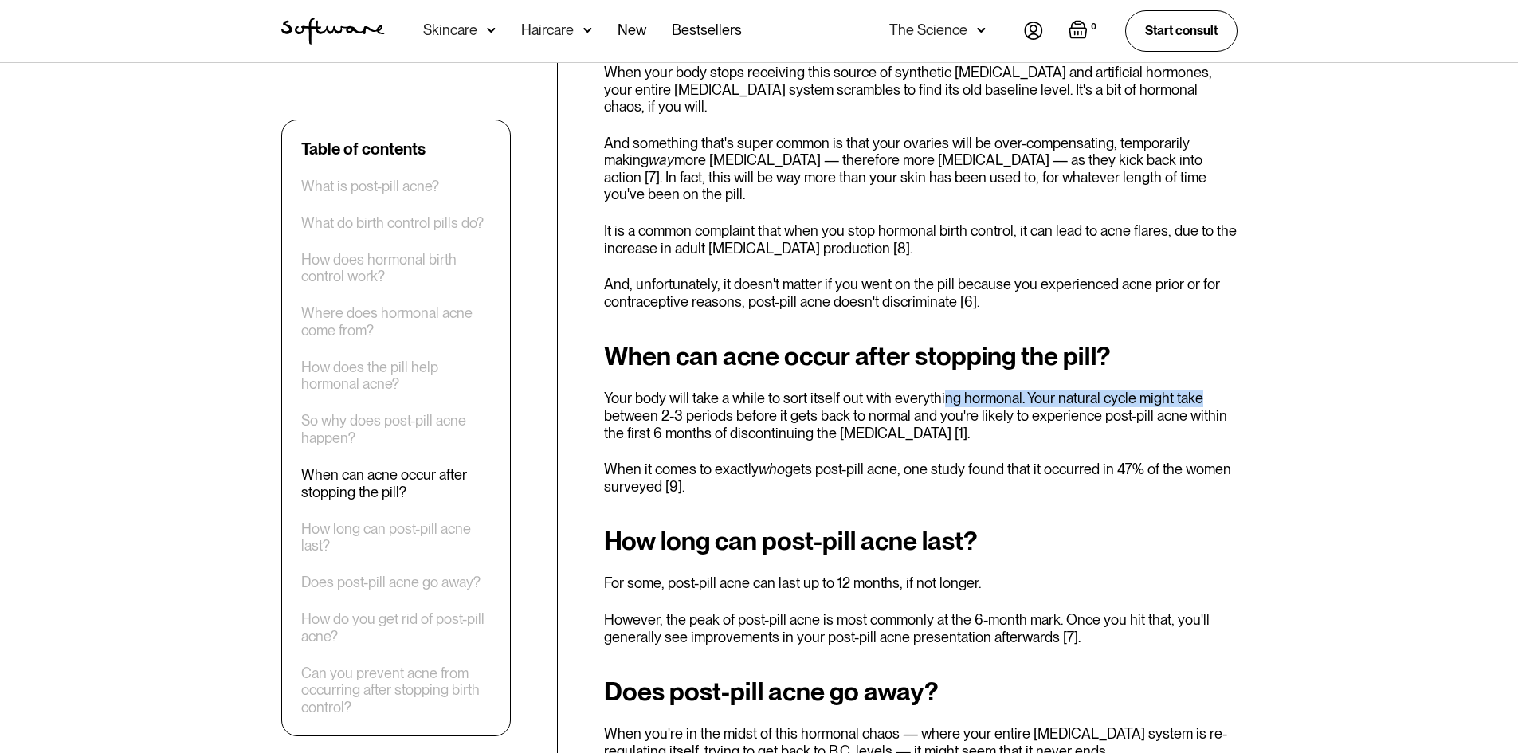
click at [1272, 354] on div "Table of contents What is post-pill acne? What do birth control pills do? How d…" at bounding box center [759, 628] width 1518 height 4719
drag, startPoint x: 664, startPoint y: 384, endPoint x: 1025, endPoint y: 377, distance: 360.2
click at [1025, 390] on p "Your body will take a while to sort itself out with everything hormonal. Your n…" at bounding box center [920, 416] width 633 height 52
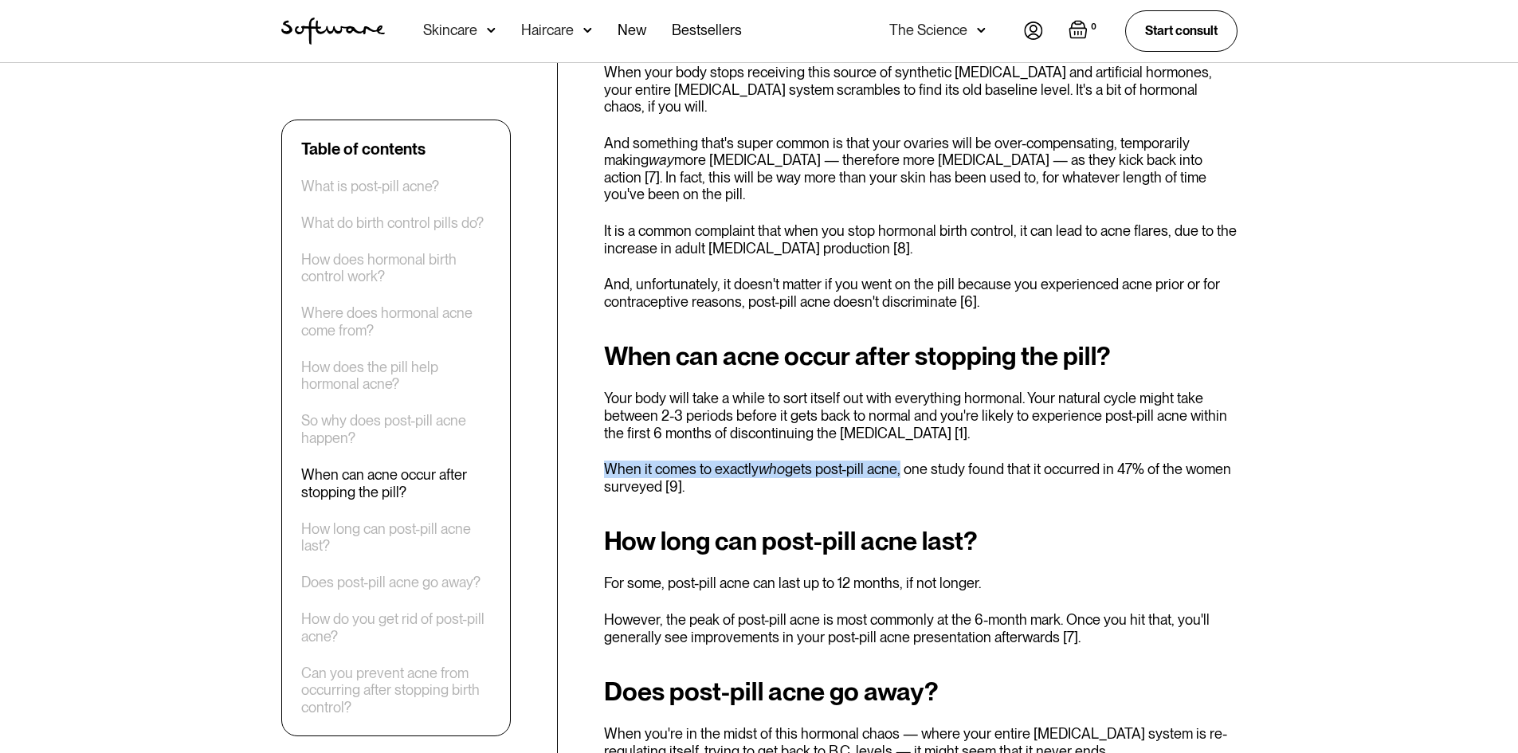
drag, startPoint x: 605, startPoint y: 415, endPoint x: 899, endPoint y: 410, distance: 293.2
click at [899, 460] on p "When it comes to exactly who gets post-pill acne, one study found that it occur…" at bounding box center [920, 477] width 633 height 34
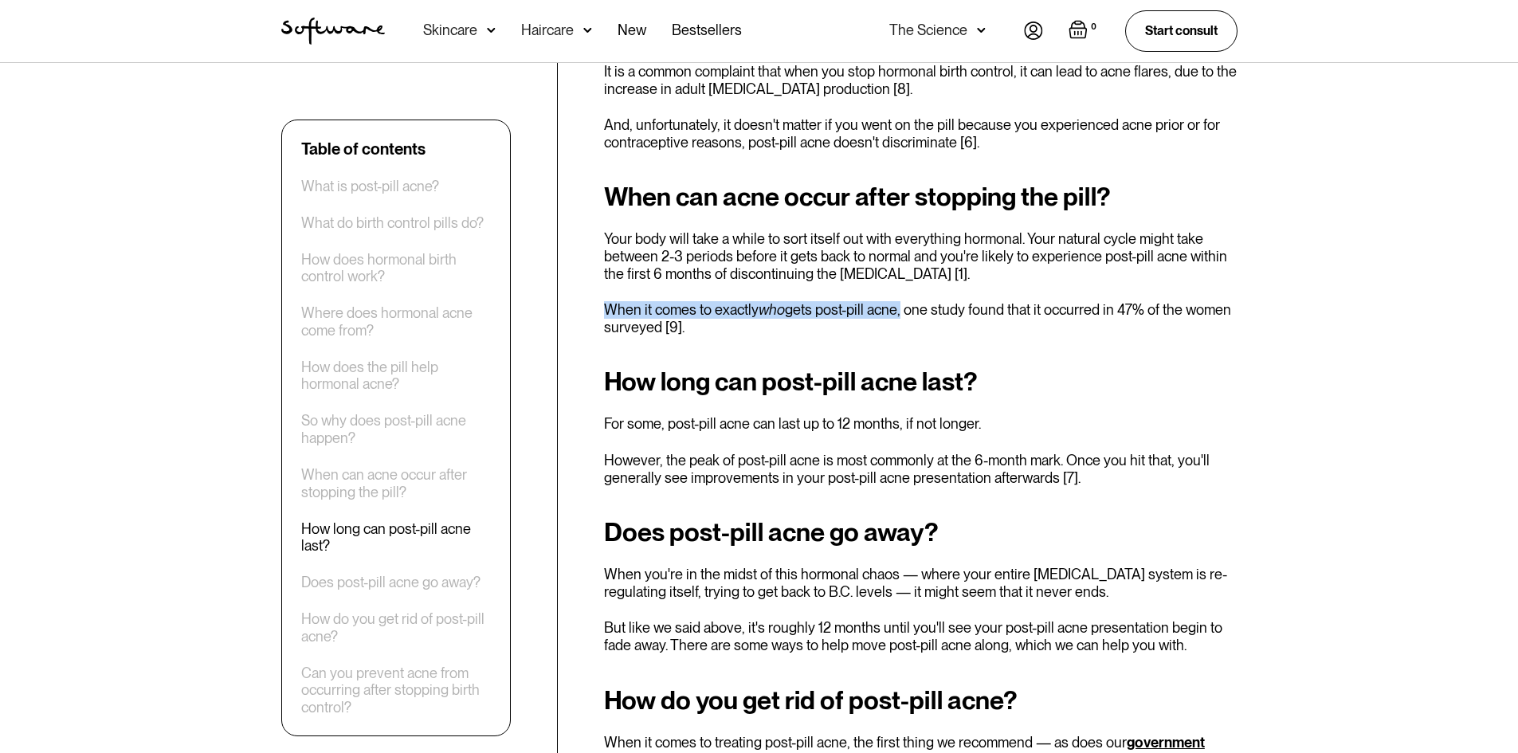
scroll to position [2549, 0]
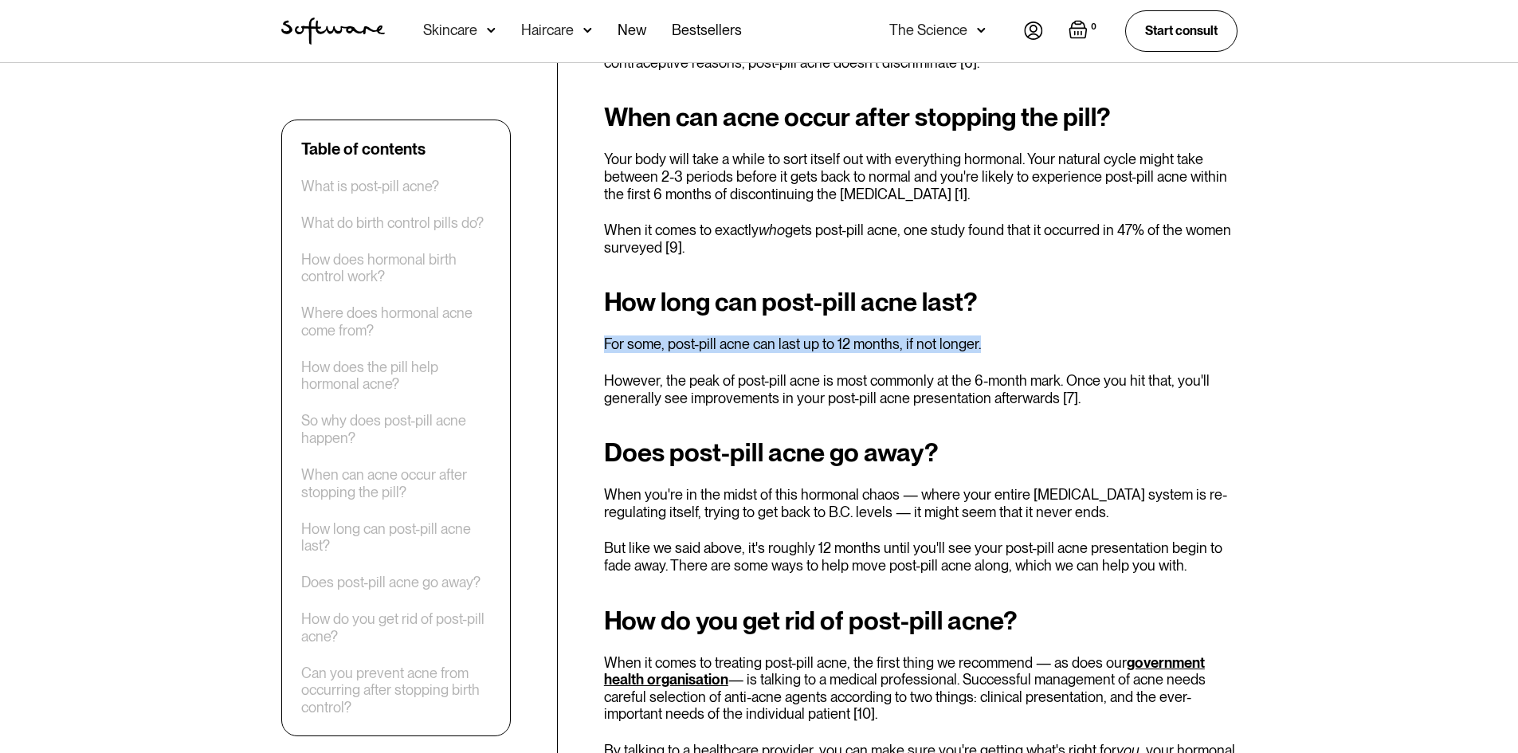
drag, startPoint x: 595, startPoint y: 290, endPoint x: 1019, endPoint y: 291, distance: 423.8
click at [1019, 291] on div "Table of contents What is post-pill acne? What do birth control pills do? How d…" at bounding box center [759, 389] width 994 height 4616
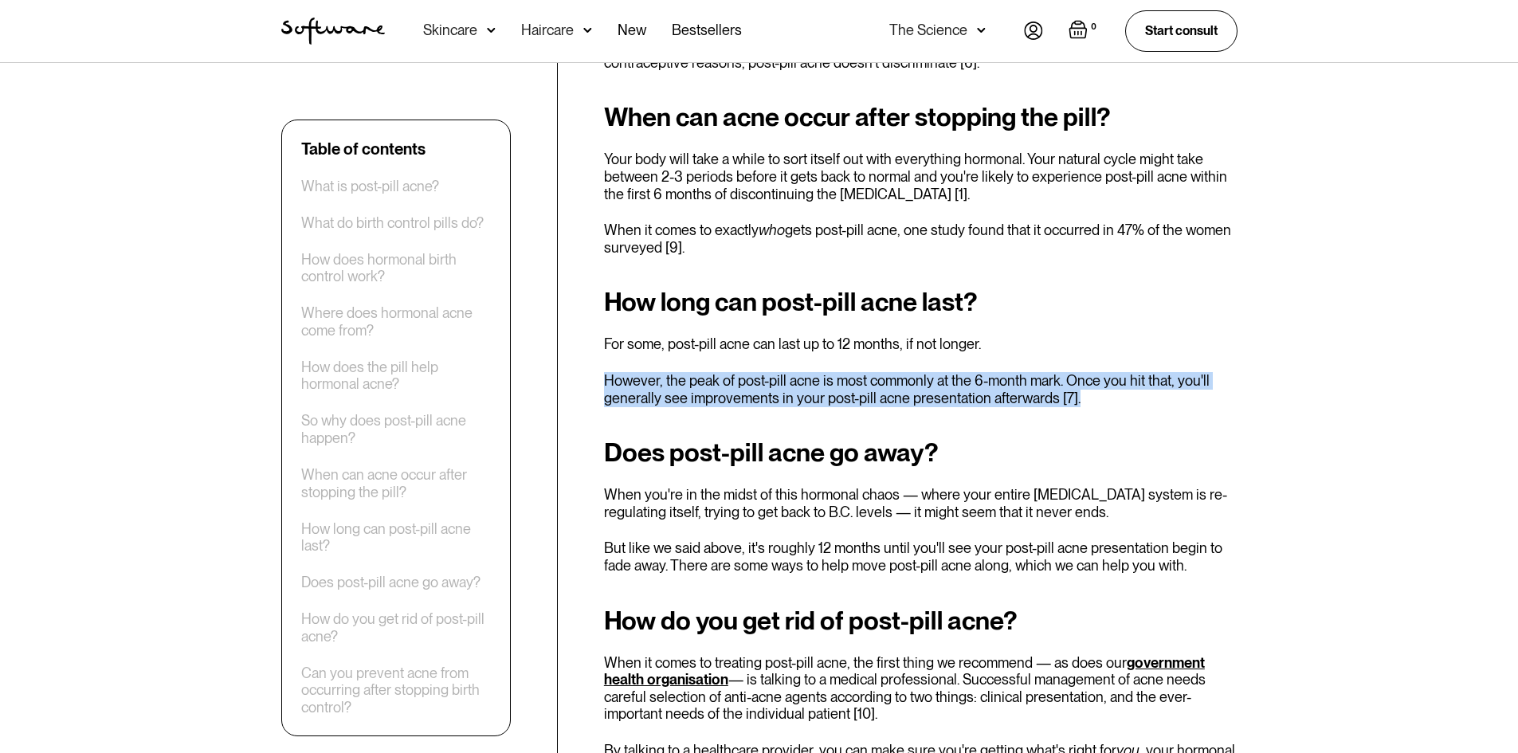
drag, startPoint x: 597, startPoint y: 318, endPoint x: 1225, endPoint y: 347, distance: 629.3
click at [1225, 347] on div "Table of contents What is post-pill acne? What do birth control pills do? How d…" at bounding box center [759, 389] width 994 height 4616
click at [1178, 372] on p "However, the peak of post-pill acne is most commonly at the 6-month mark. Once …" at bounding box center [920, 389] width 633 height 34
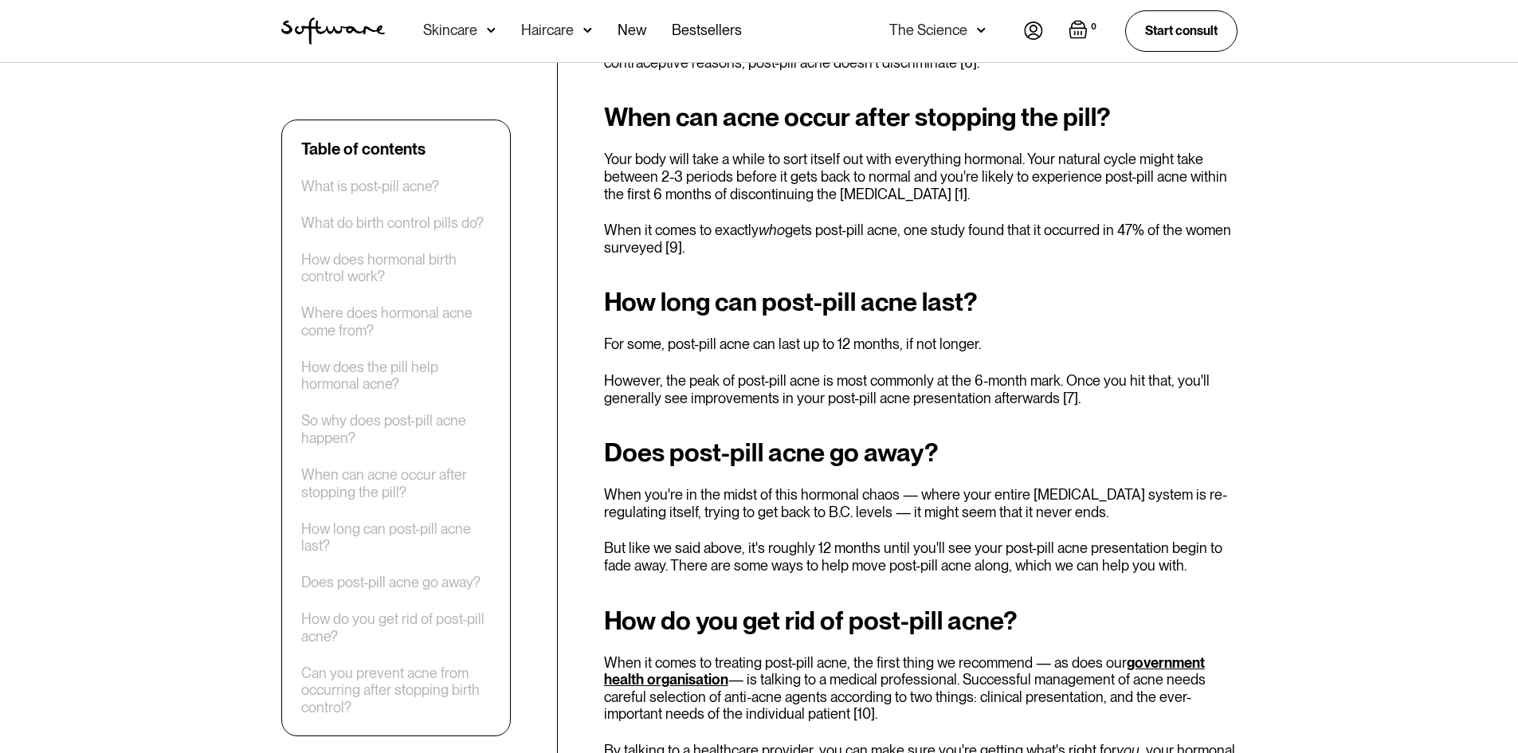
scroll to position [2629, 0]
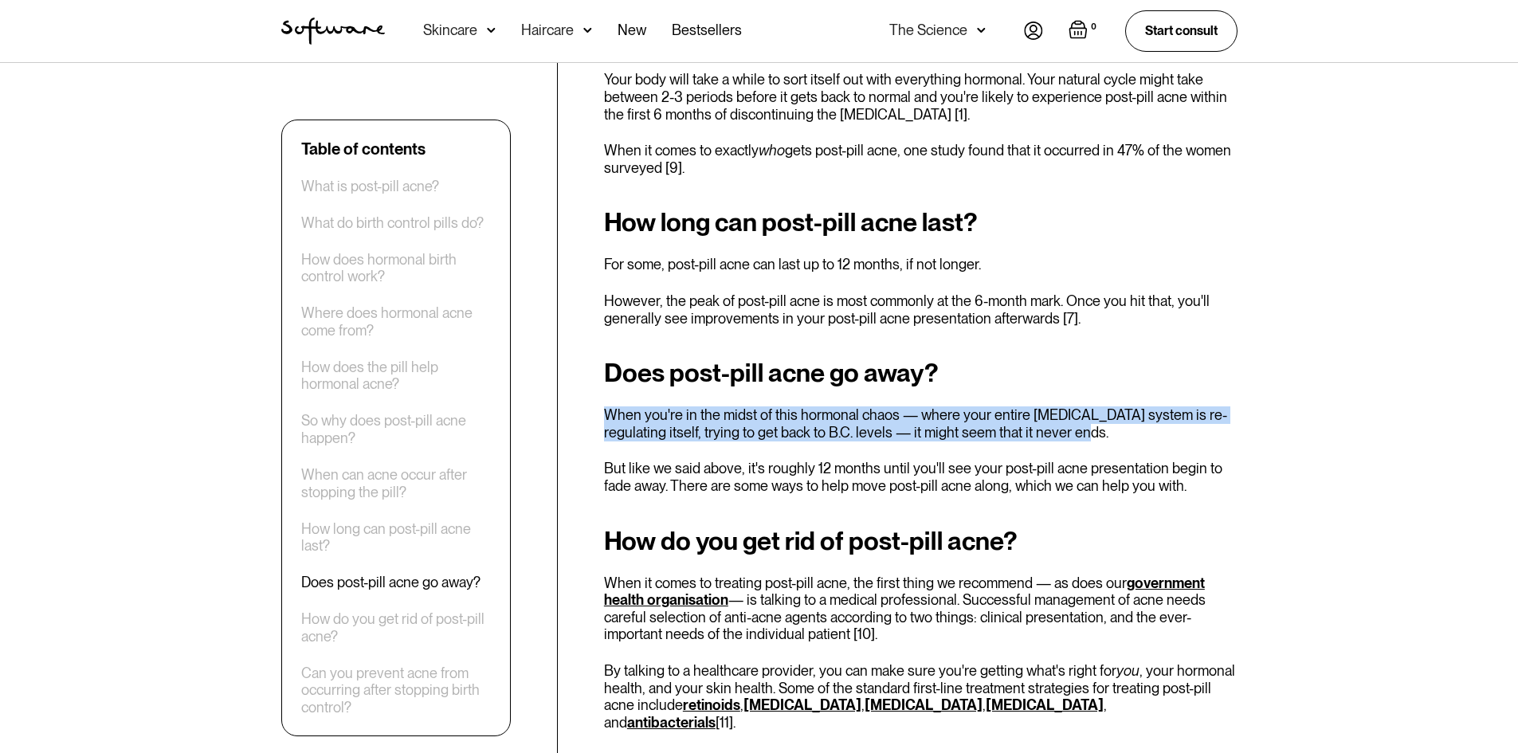
drag, startPoint x: 604, startPoint y: 357, endPoint x: 1166, endPoint y: 385, distance: 562.4
click at [1166, 406] on p "When you're in the midst of this hormonal chaos — where your entire [MEDICAL_DA…" at bounding box center [920, 423] width 633 height 34
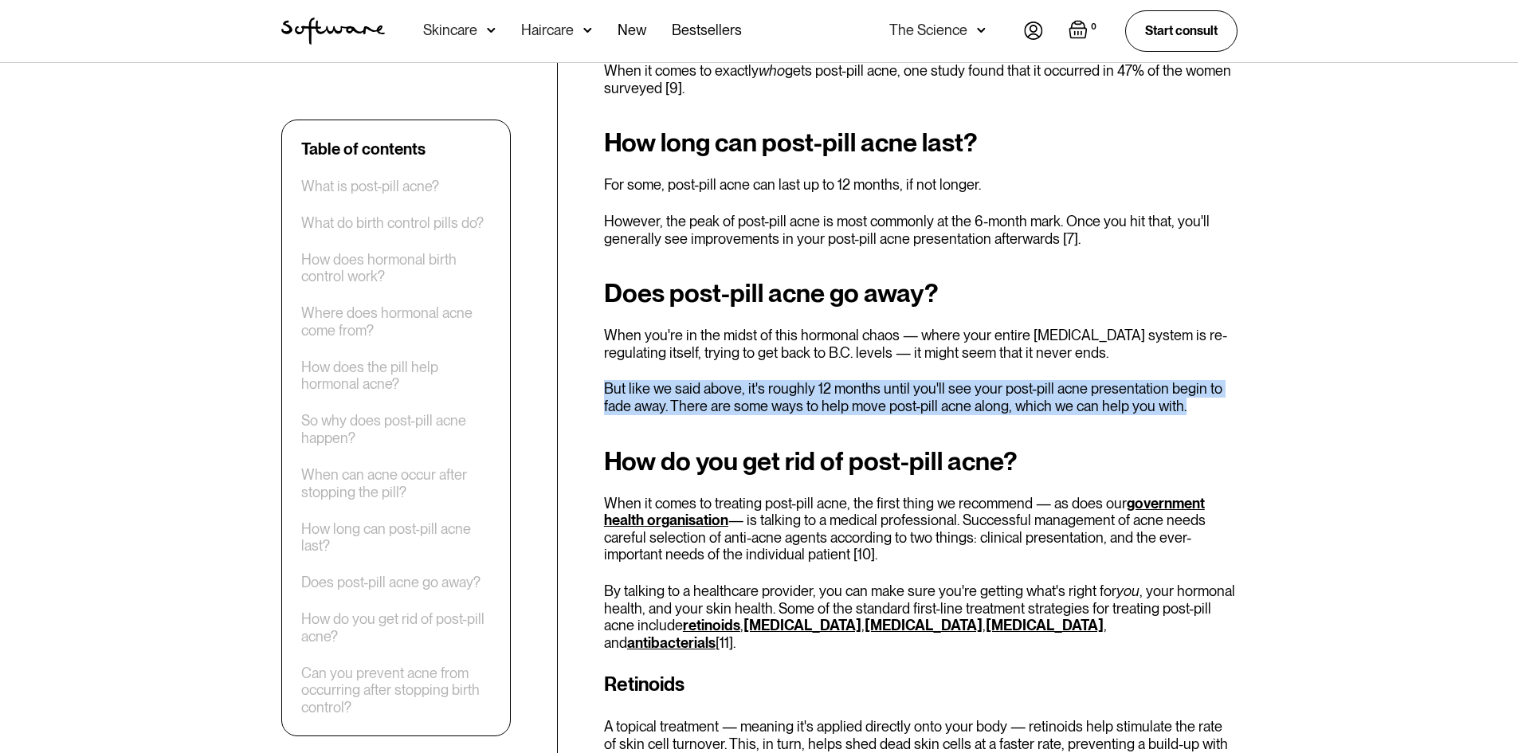
drag, startPoint x: 603, startPoint y: 338, endPoint x: 1178, endPoint y: 355, distance: 574.7
click at [1178, 380] on p "But like we said above, it's roughly 12 months until you'll see your post-pill …" at bounding box center [920, 397] width 633 height 34
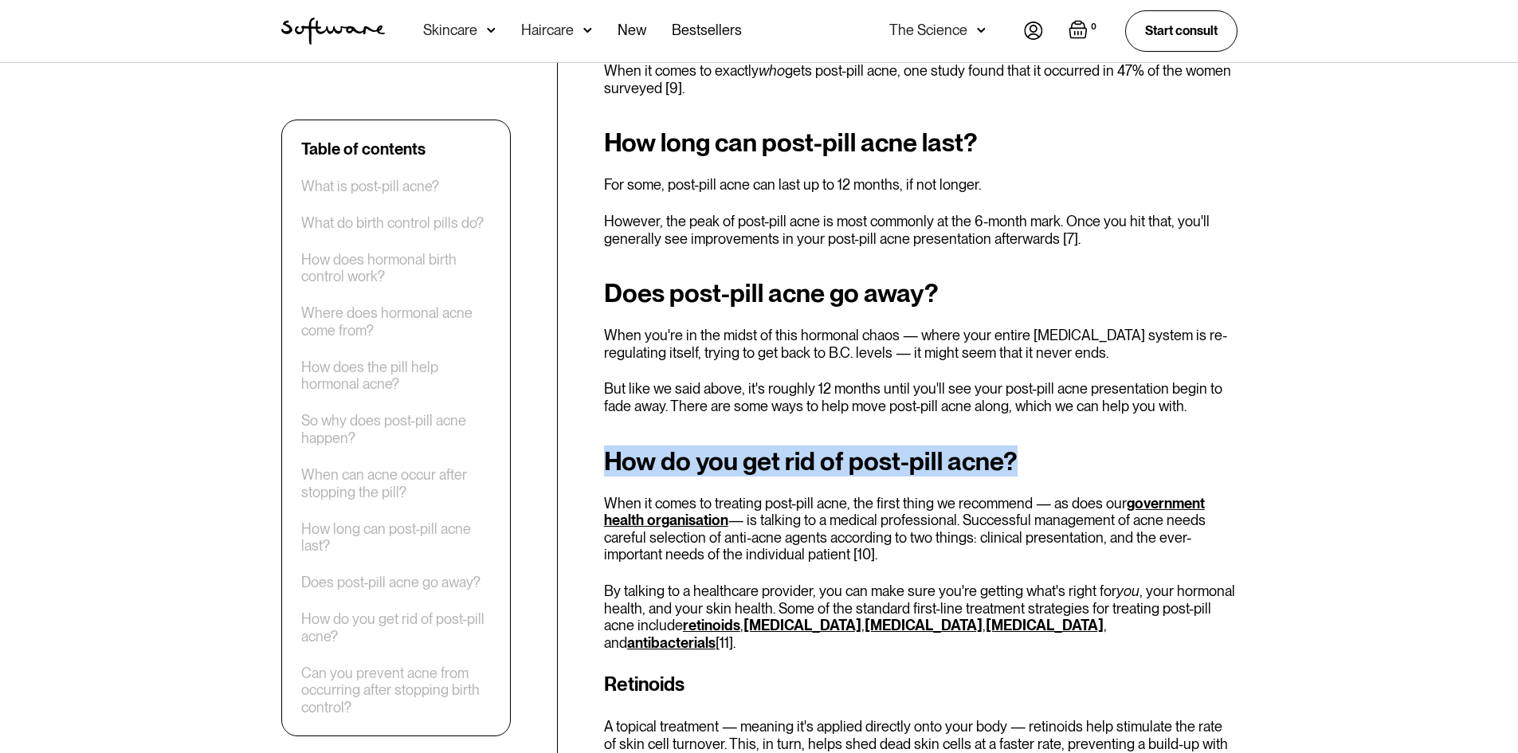
drag, startPoint x: 600, startPoint y: 407, endPoint x: 1046, endPoint y: 406, distance: 446.2
click at [1046, 406] on div "Table of contents What is post-pill acne? What do birth control pills do? How d…" at bounding box center [759, 229] width 994 height 4616
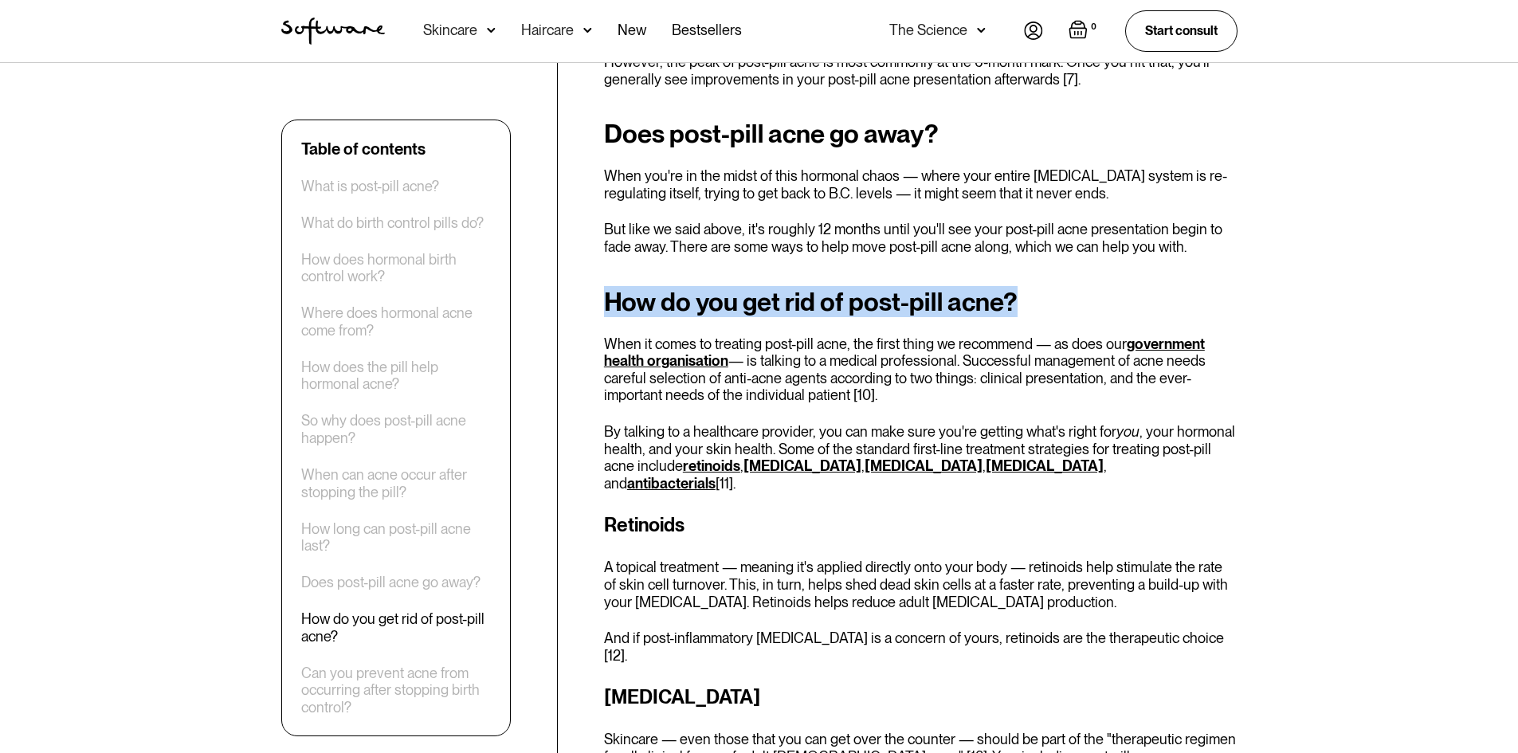
scroll to position [2948, 0]
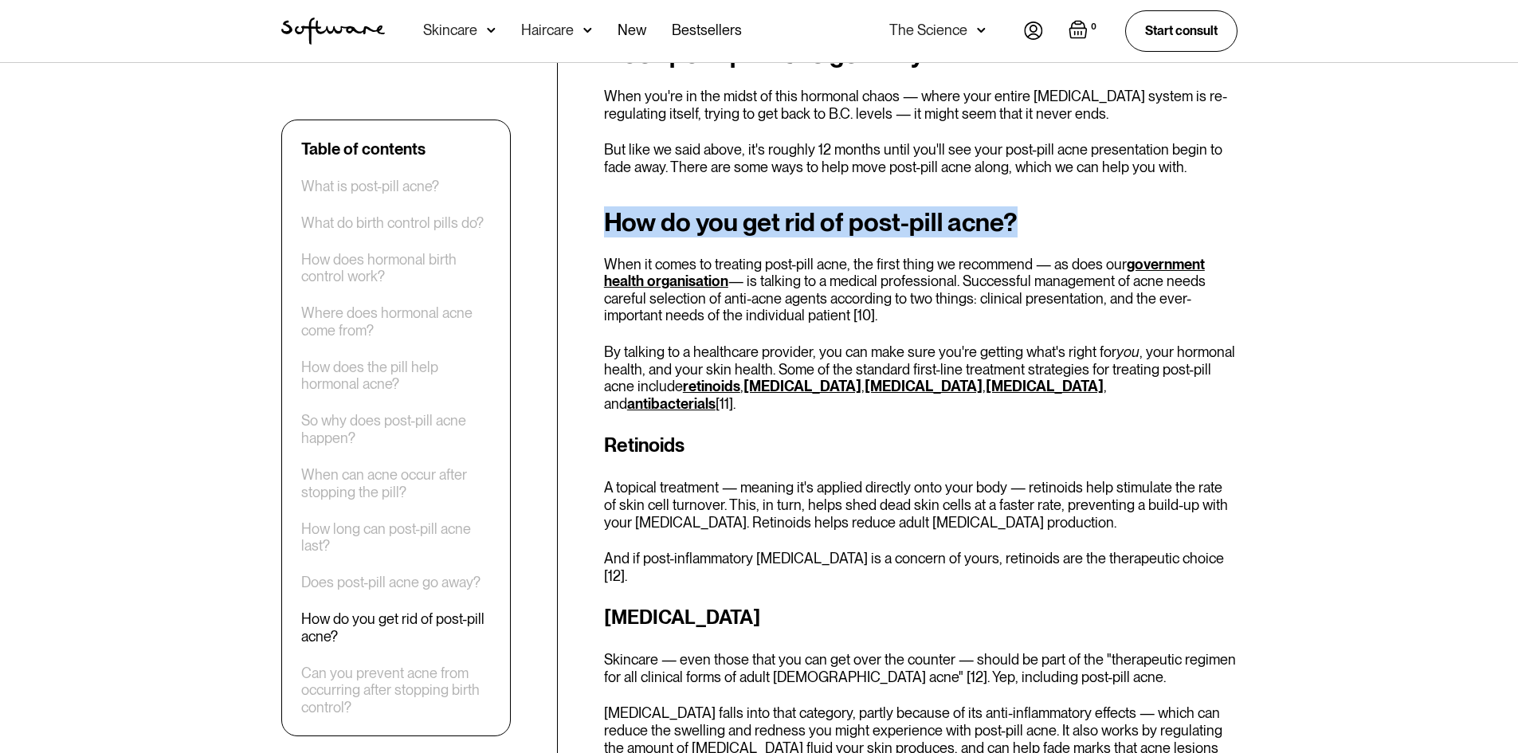
drag, startPoint x: 604, startPoint y: 217, endPoint x: 1003, endPoint y: 263, distance: 401.8
click at [1003, 263] on p "When it comes to treating post-pill acne, the first thing we recommend — as doe…" at bounding box center [920, 290] width 633 height 69
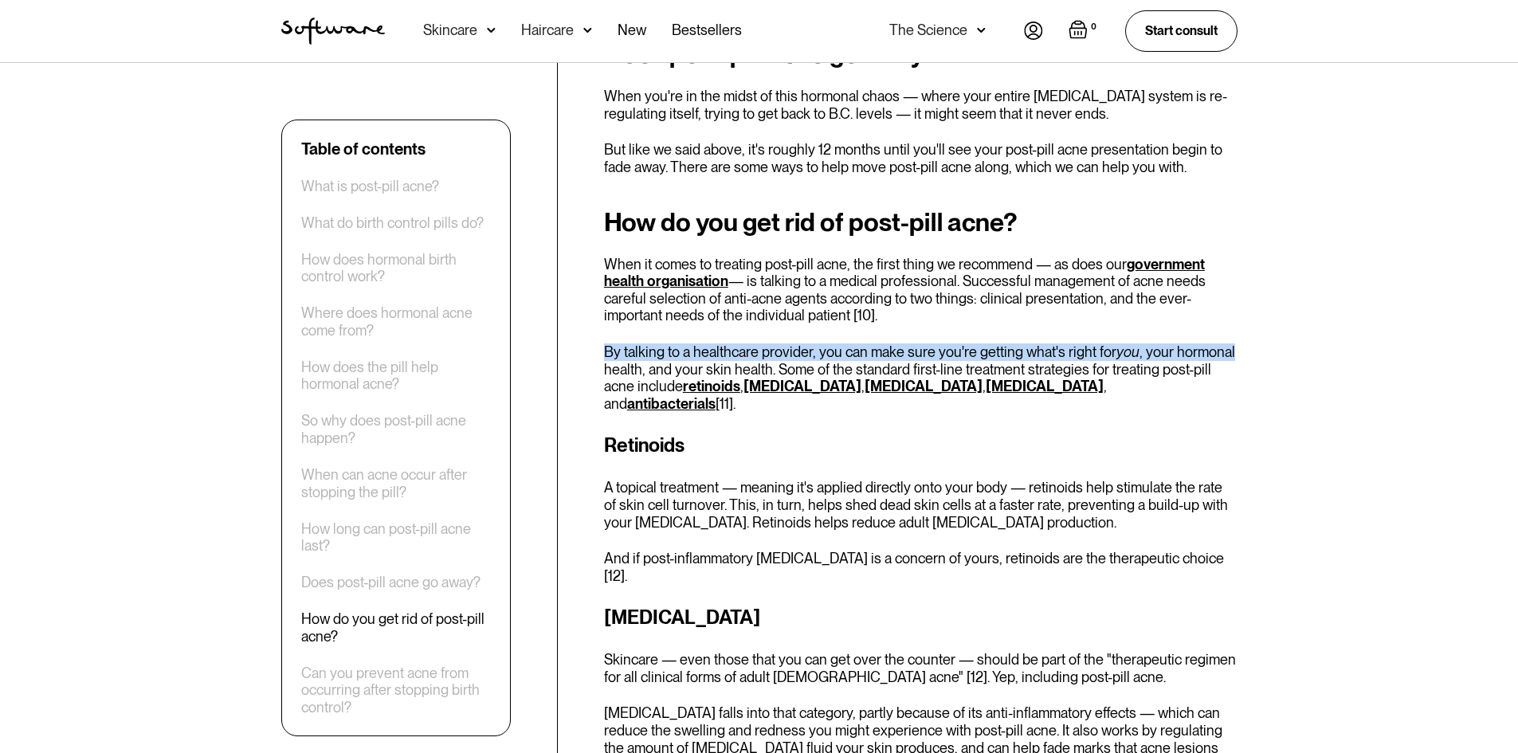
drag, startPoint x: 601, startPoint y: 297, endPoint x: 1246, endPoint y: 300, distance: 645.3
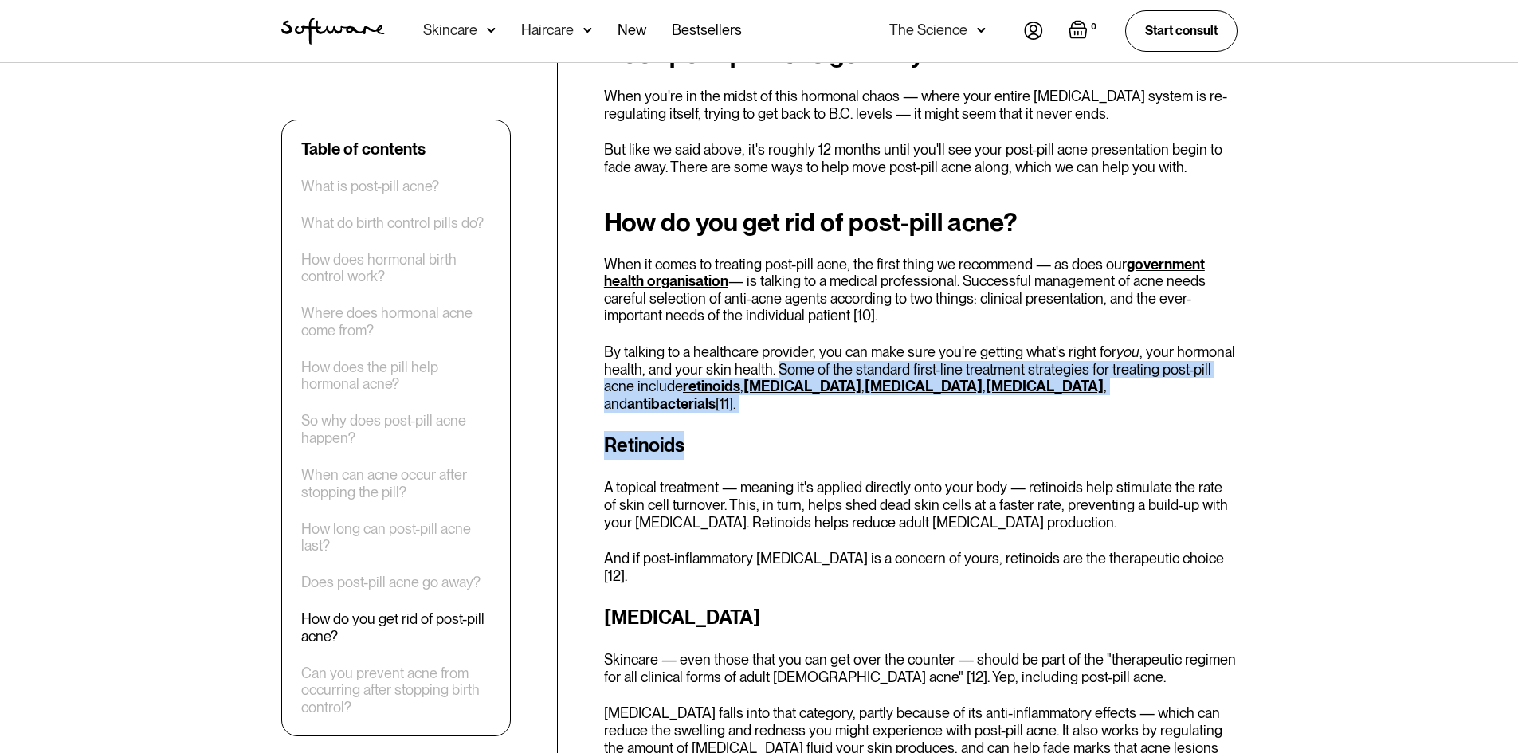
drag, startPoint x: 774, startPoint y: 318, endPoint x: 1171, endPoint y: 343, distance: 397.6
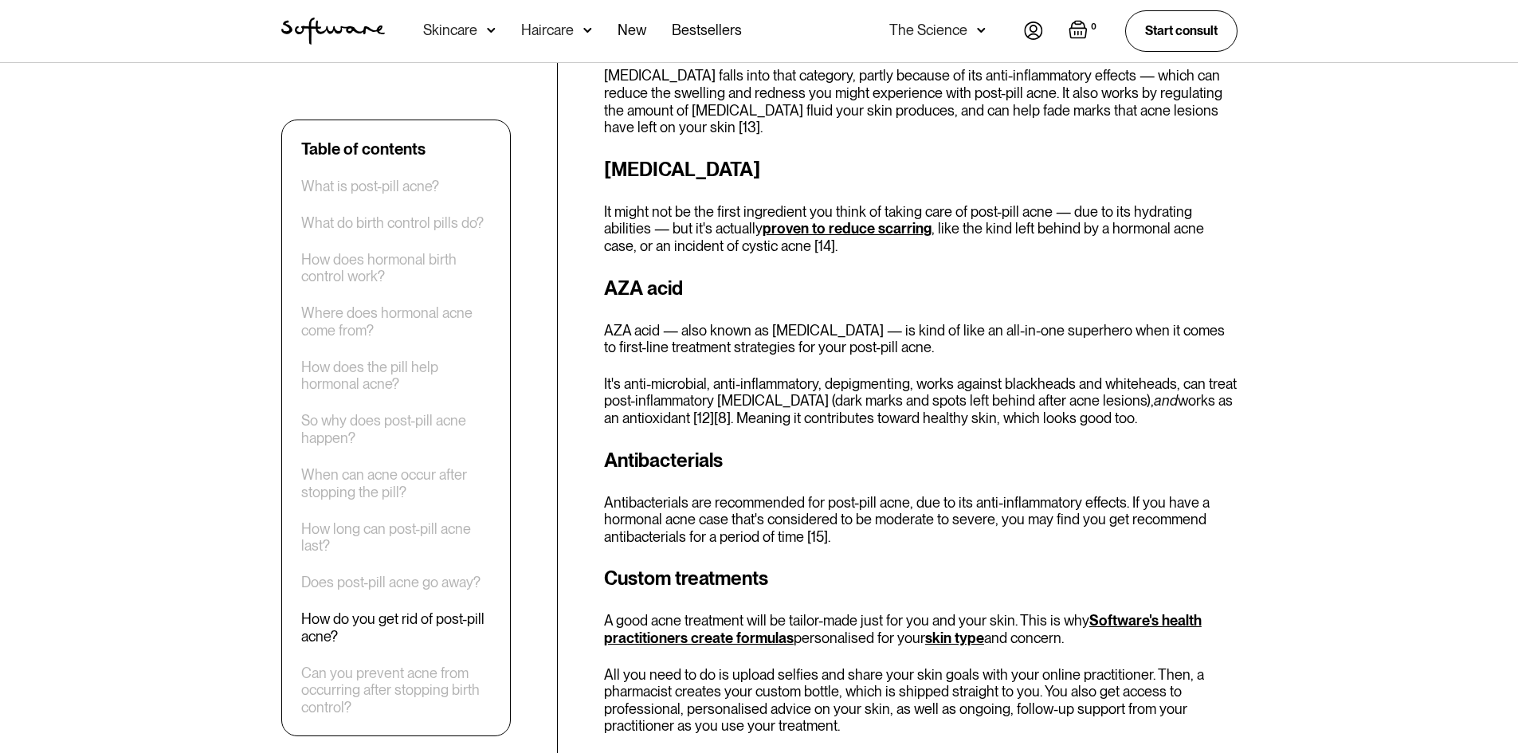
scroll to position [3665, 0]
